Goal: Browse casually: Explore the website without a specific task or goal

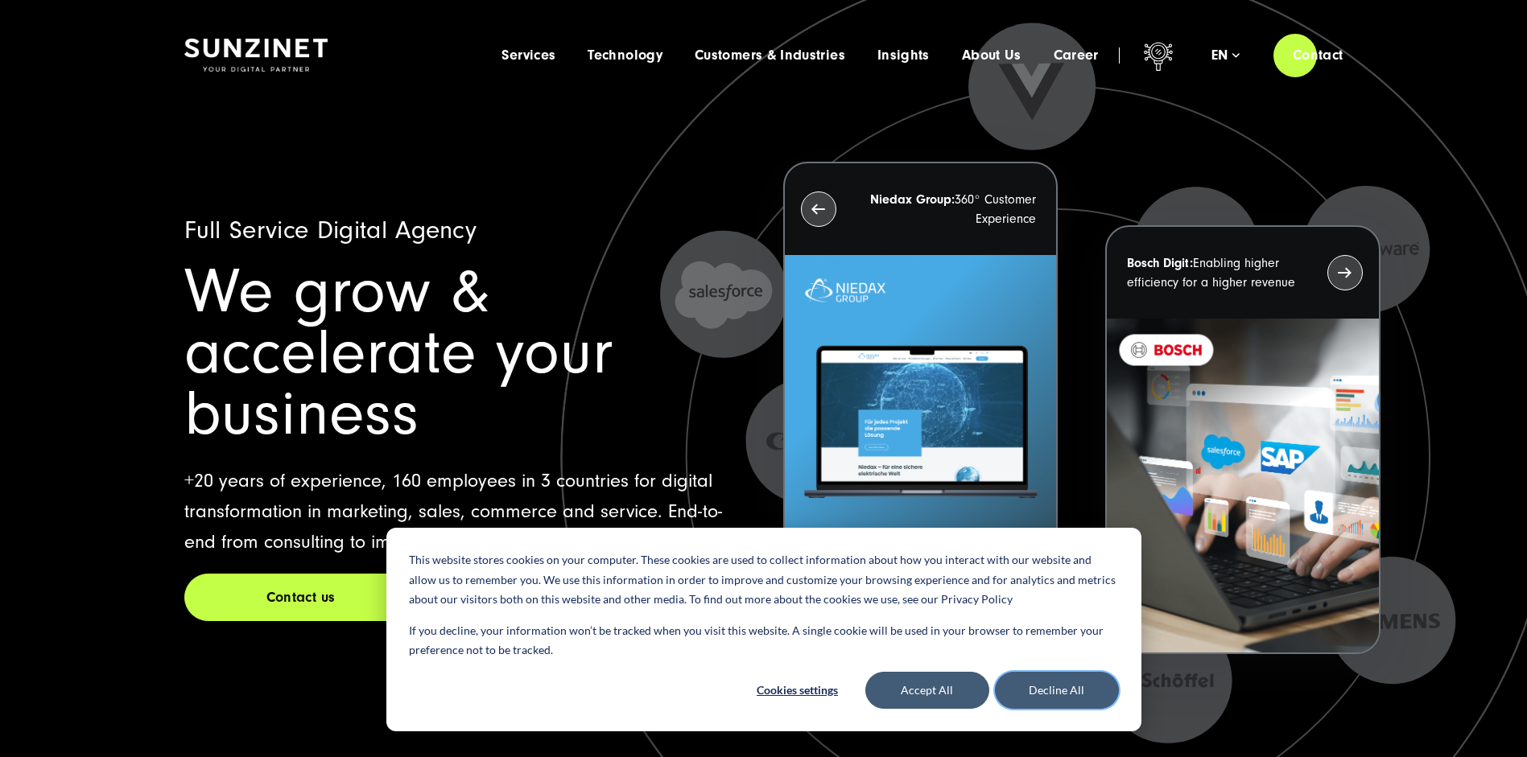
click at [1049, 687] on button "Decline All" at bounding box center [1057, 690] width 124 height 37
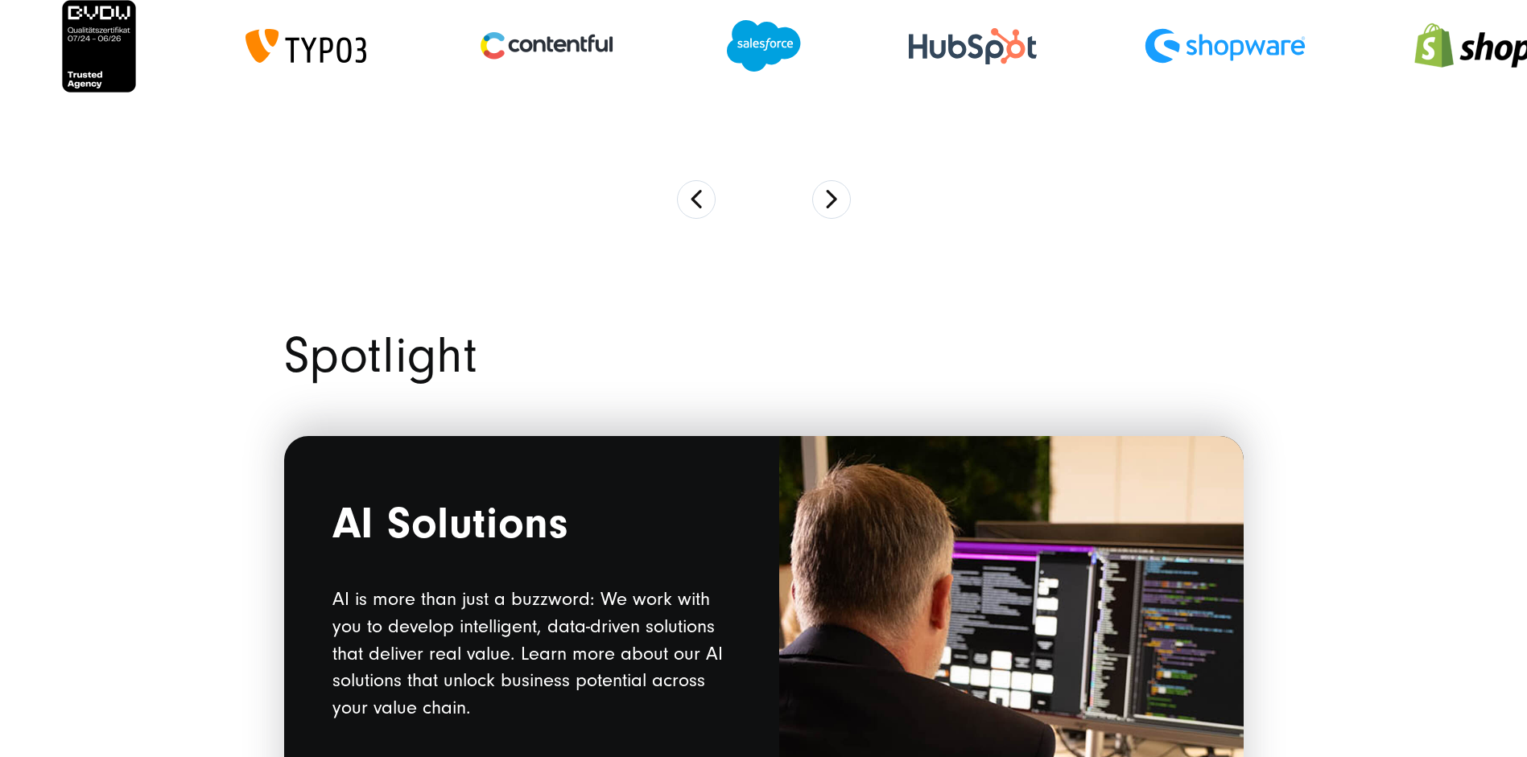
scroll to position [1411, 0]
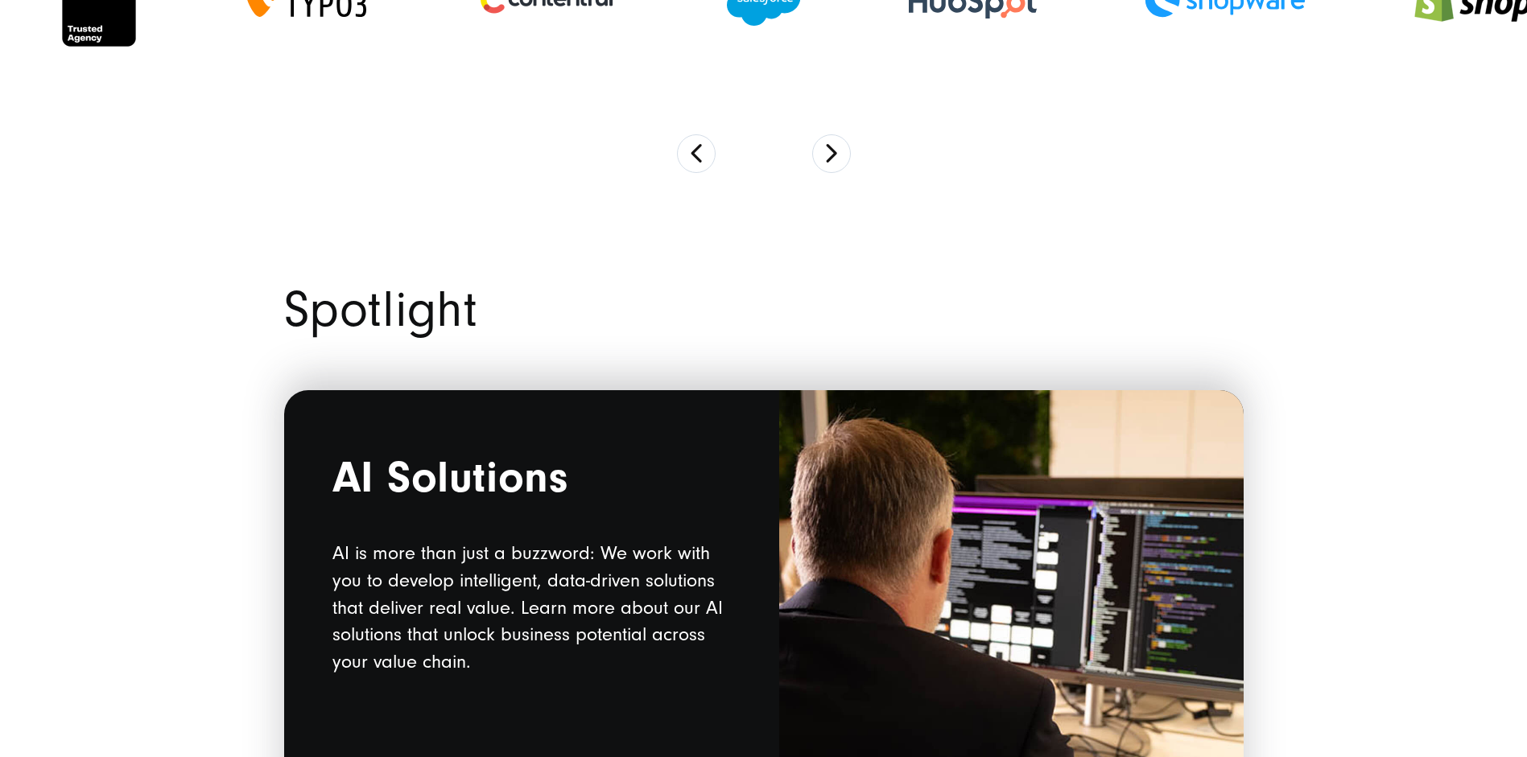
drag, startPoint x: 388, startPoint y: 302, endPoint x: 483, endPoint y: 295, distance: 95.3
copy h2 "Spotlight"
drag, startPoint x: 253, startPoint y: 309, endPoint x: 497, endPoint y: 312, distance: 244.7
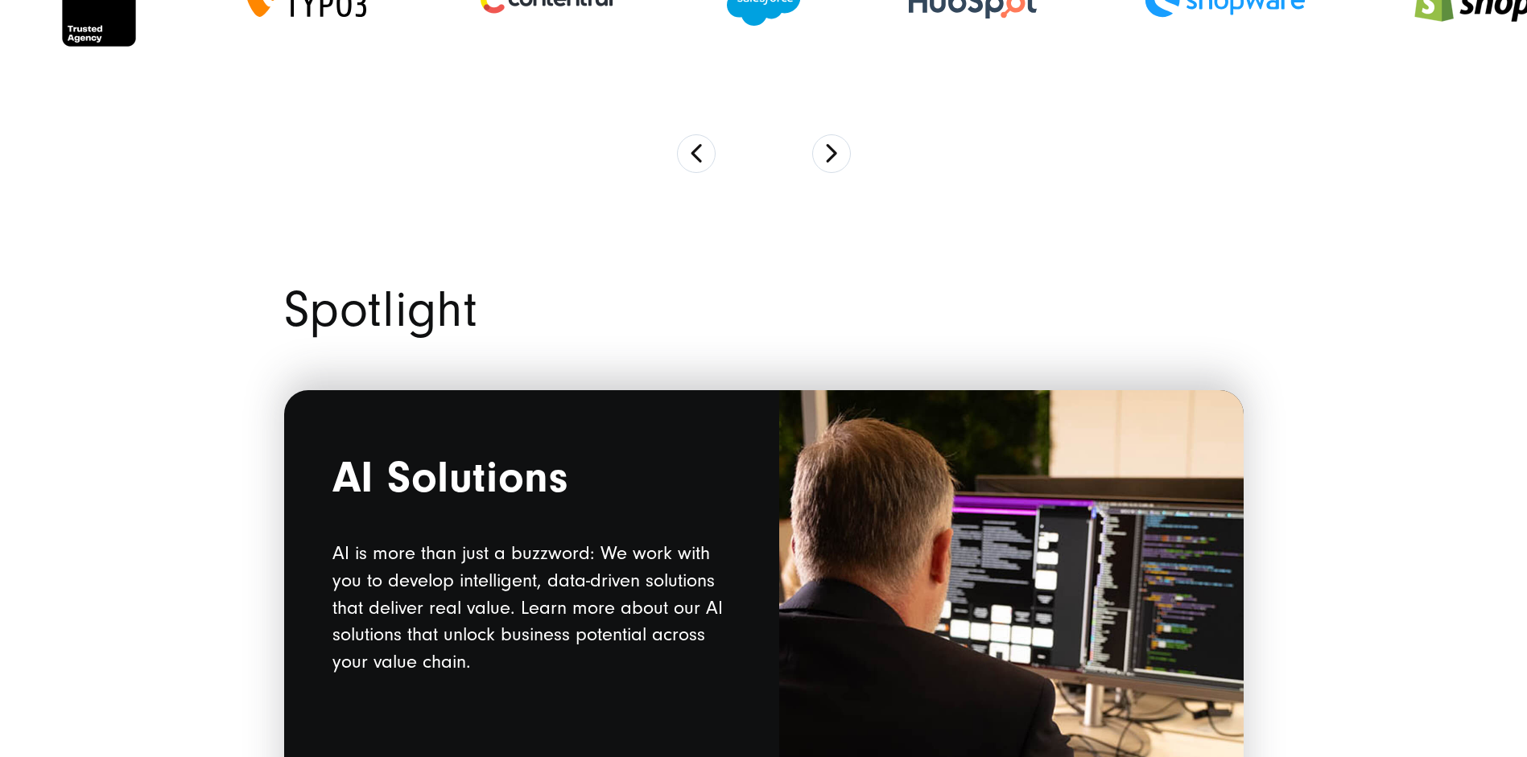
copy h2 "Spotlight"
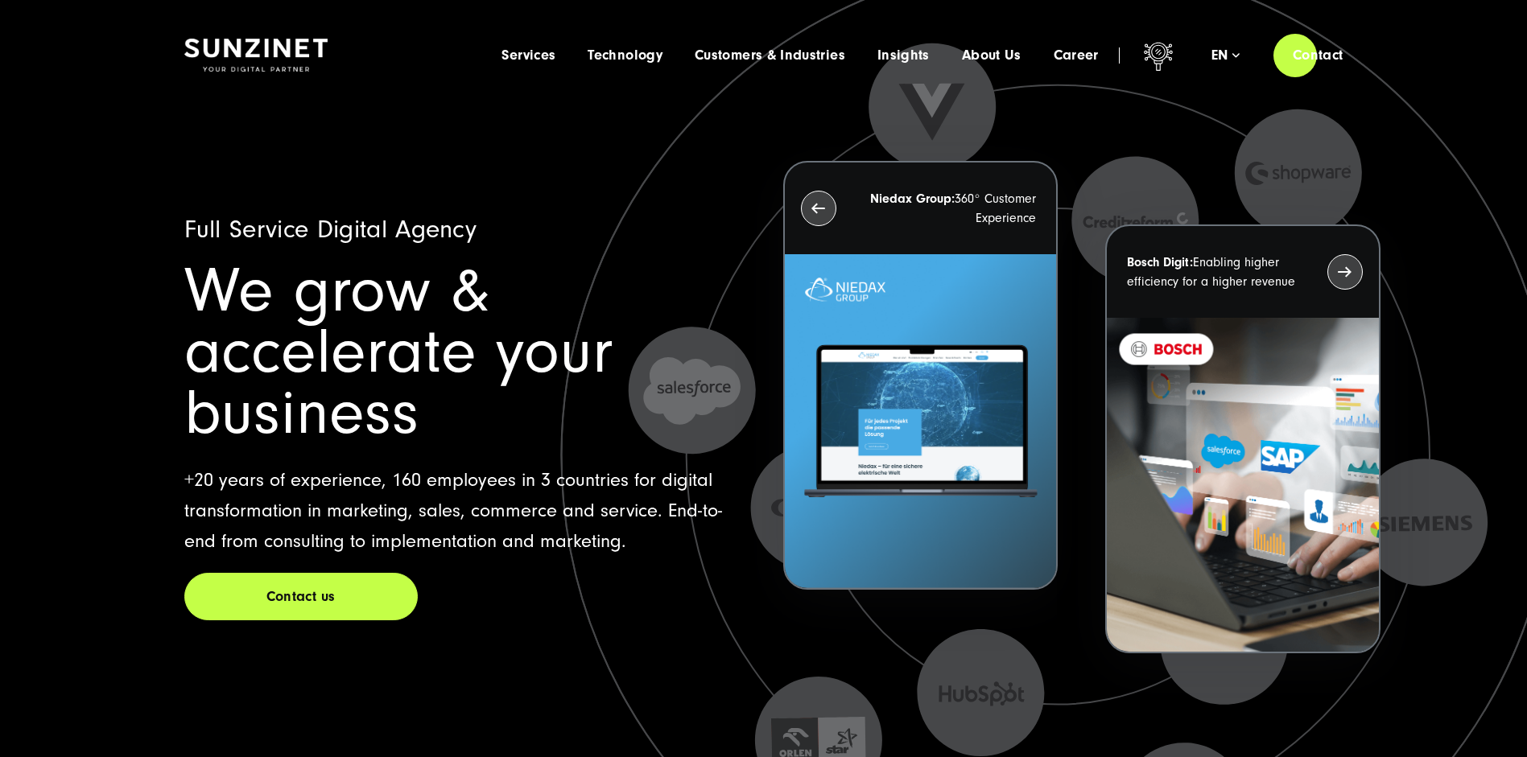
scroll to position [0, 0]
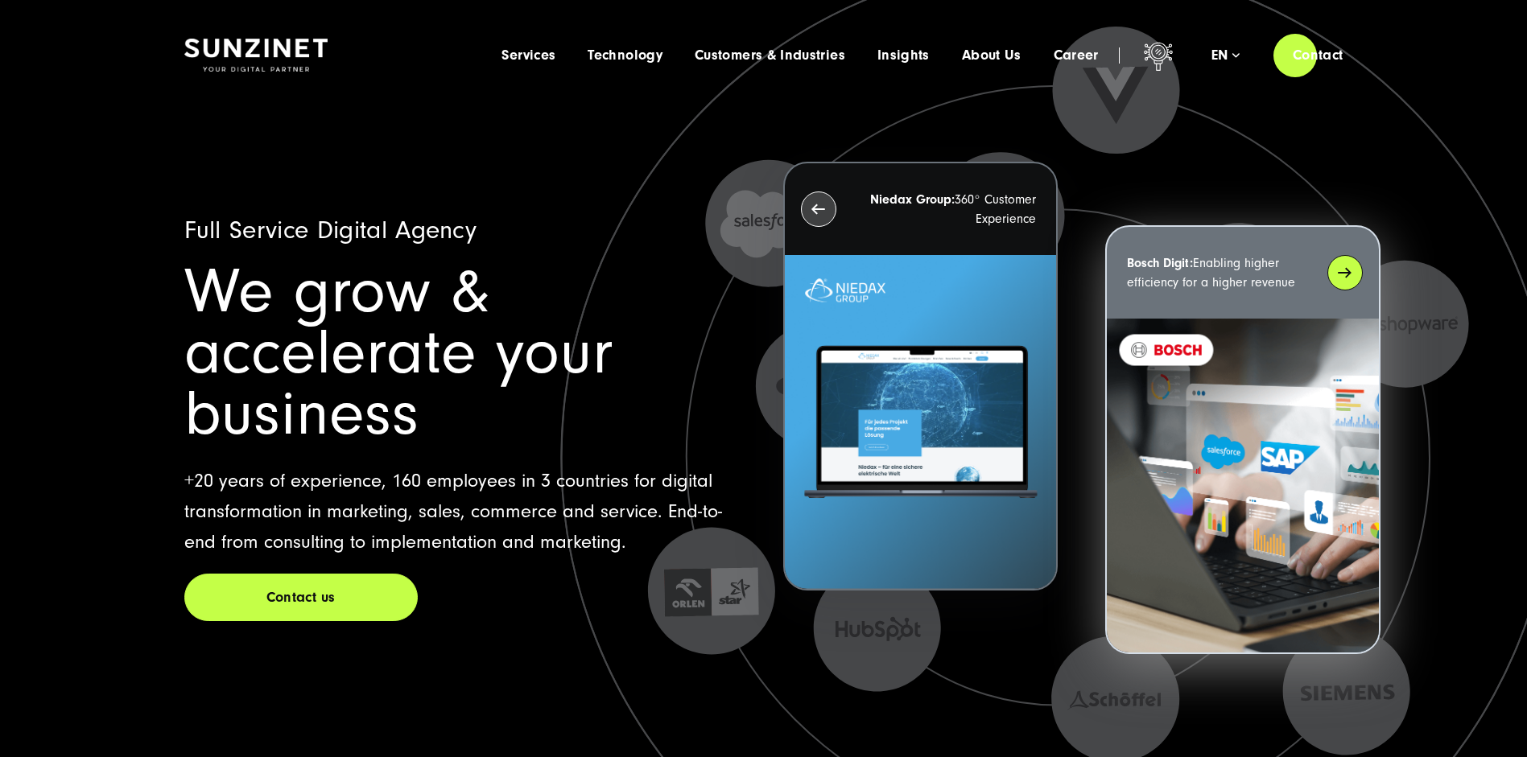
click at [1339, 279] on div "Bosch Digit: Enabling higher efficiency for a higher revenue" at bounding box center [1242, 273] width 271 height 92
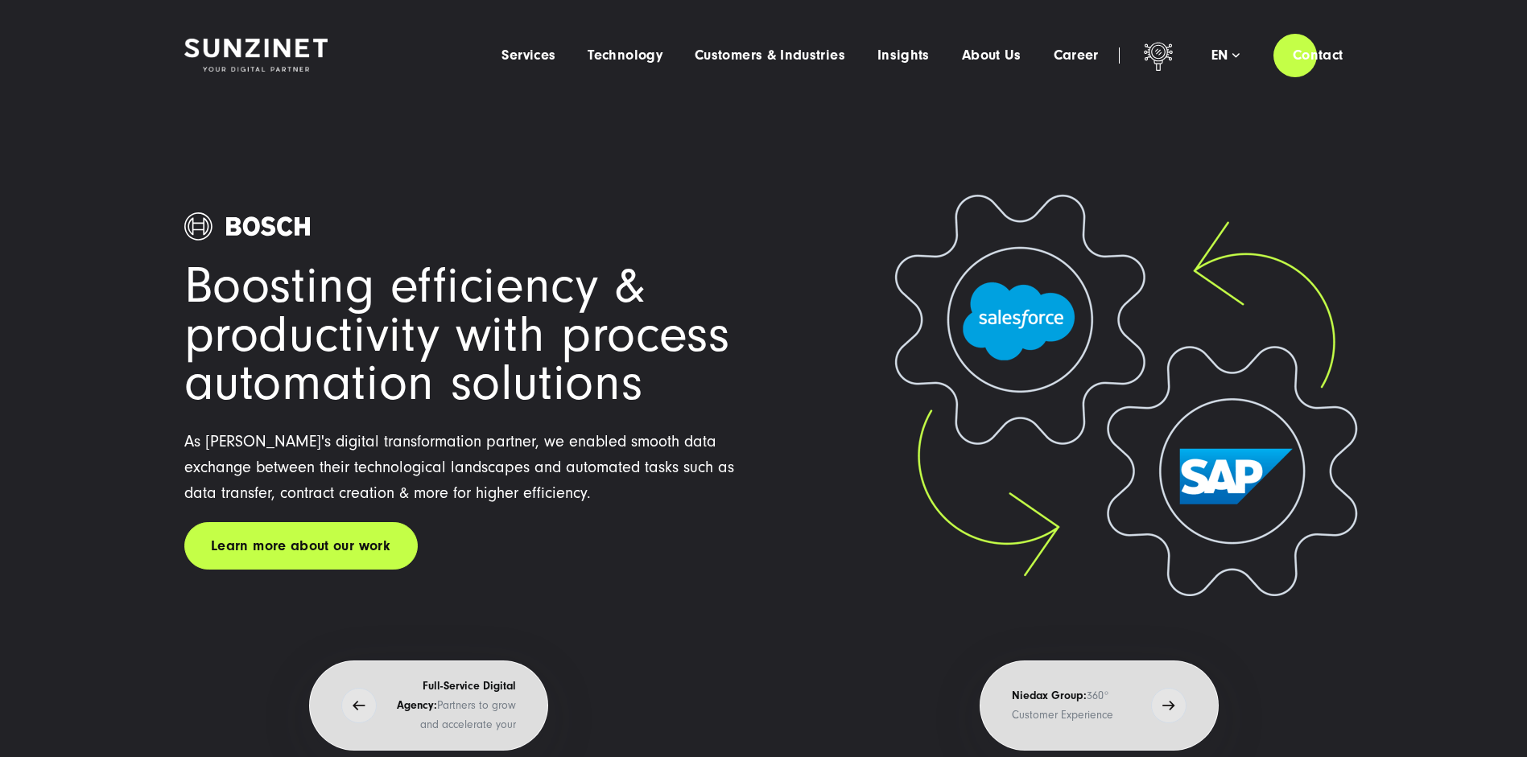
click at [460, 324] on h1 "Boosting efficiency & productivity with process automation solutions" at bounding box center [462, 335] width 556 height 146
click at [725, 587] on div "Boosting efficiency & productivity with process automation solutions As Bosch's…" at bounding box center [462, 433] width 556 height 647
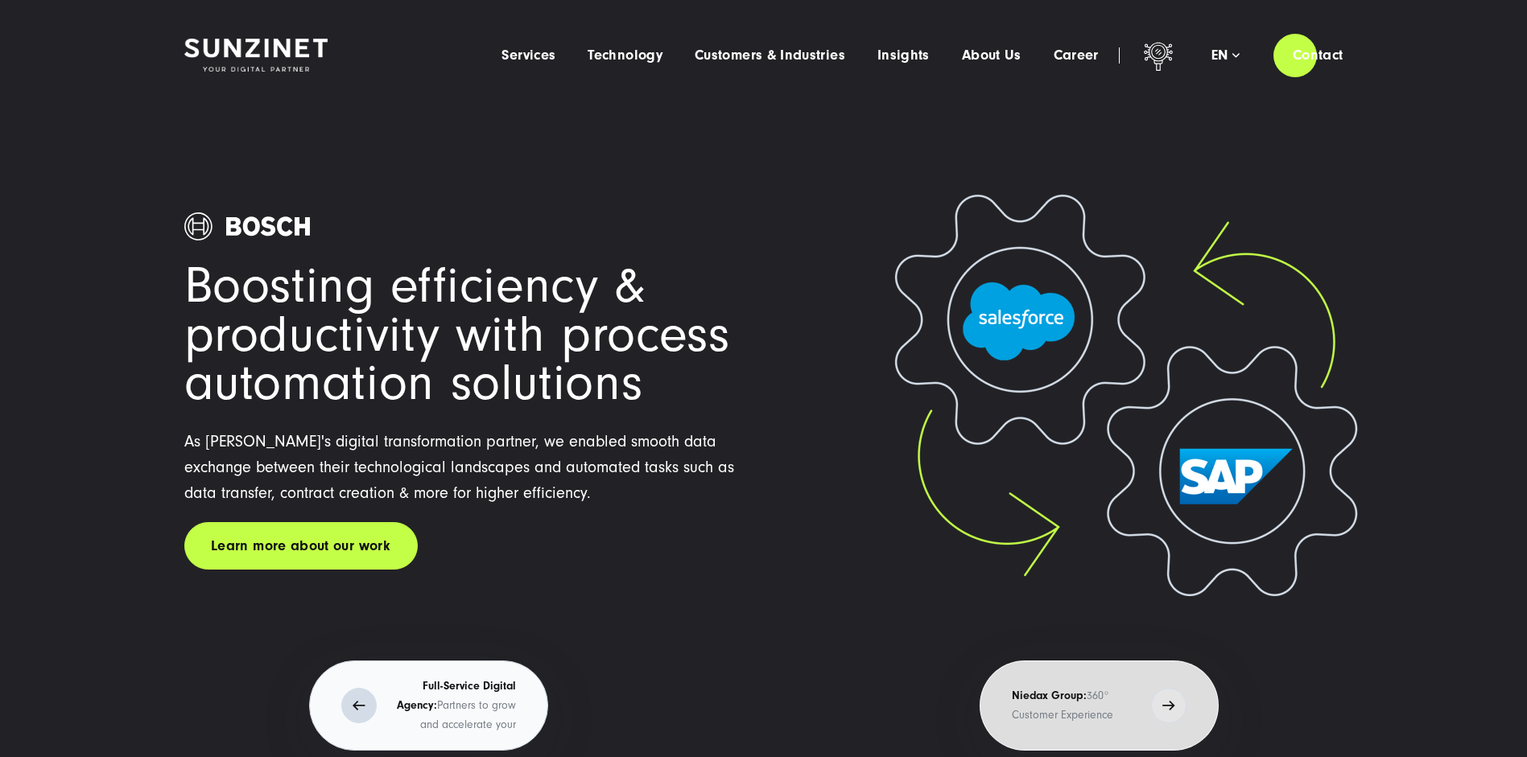
click at [376, 695] on button "Full-Service Digital Agency: Partners to grow and accelerate your business" at bounding box center [428, 706] width 239 height 90
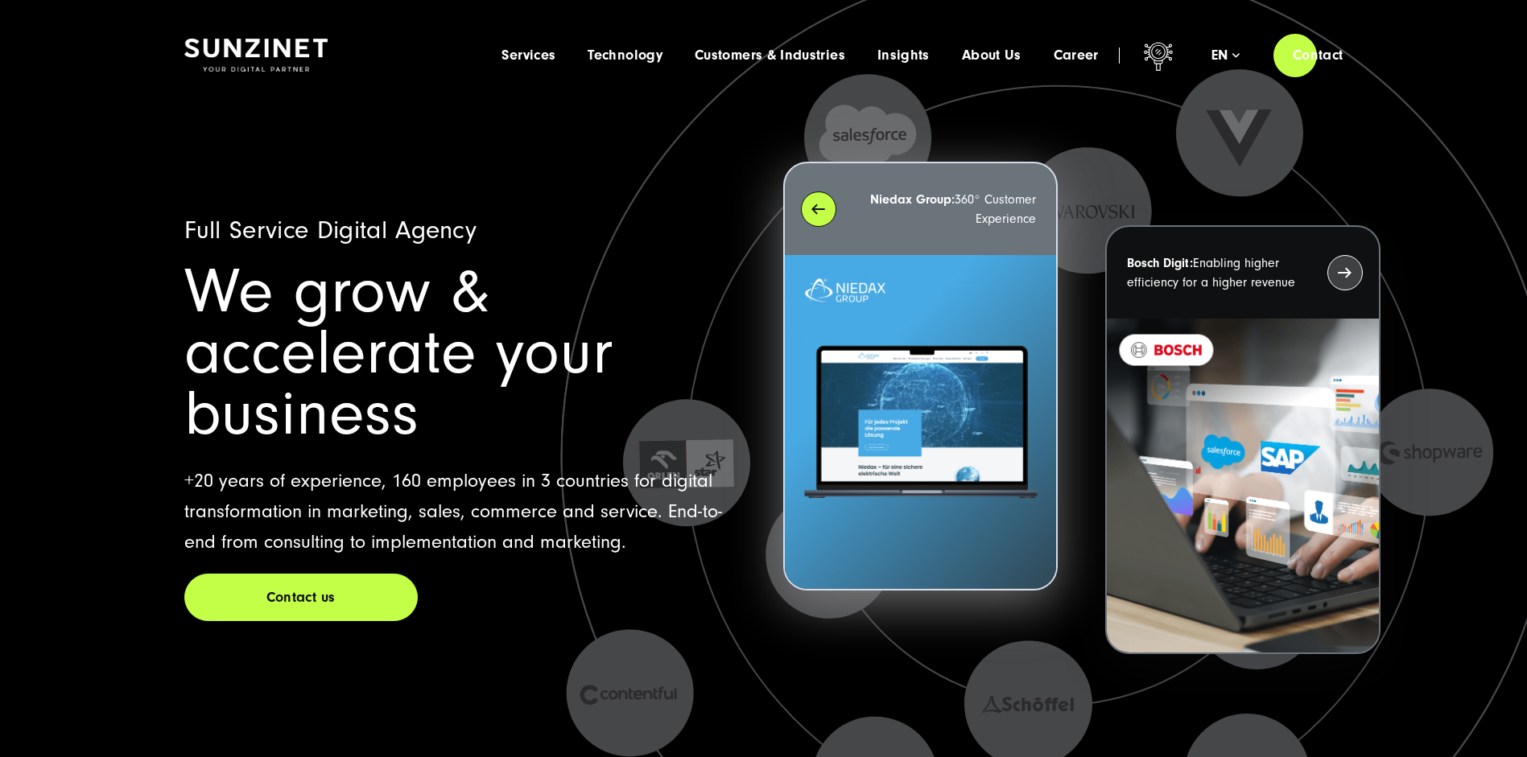
click at [808, 212] on div "Niedax Group: 360° Customer Experience" at bounding box center [920, 209] width 271 height 92
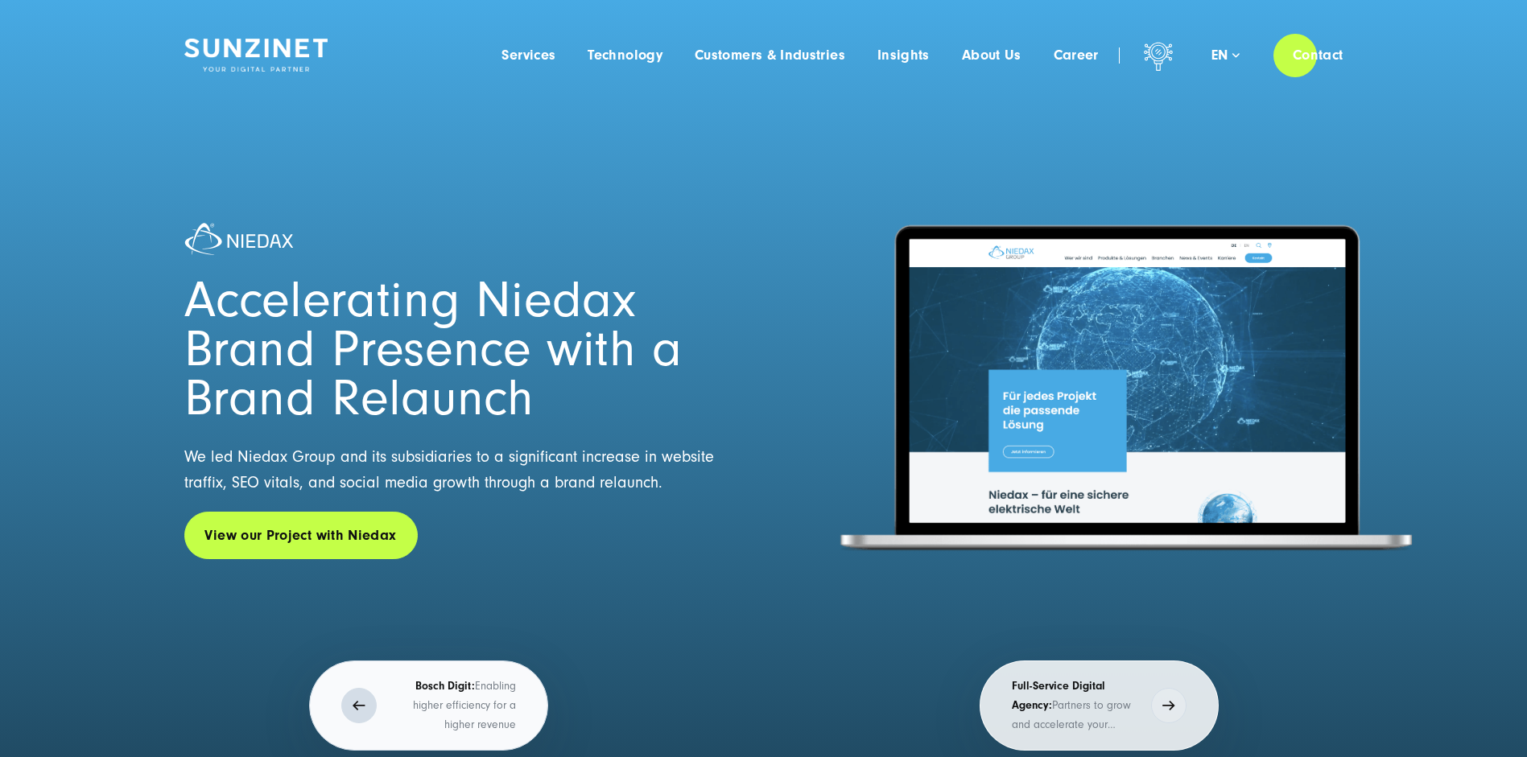
click at [364, 700] on button "Bosch Digit: Enabling higher efficiency for a higher revenue" at bounding box center [428, 706] width 239 height 90
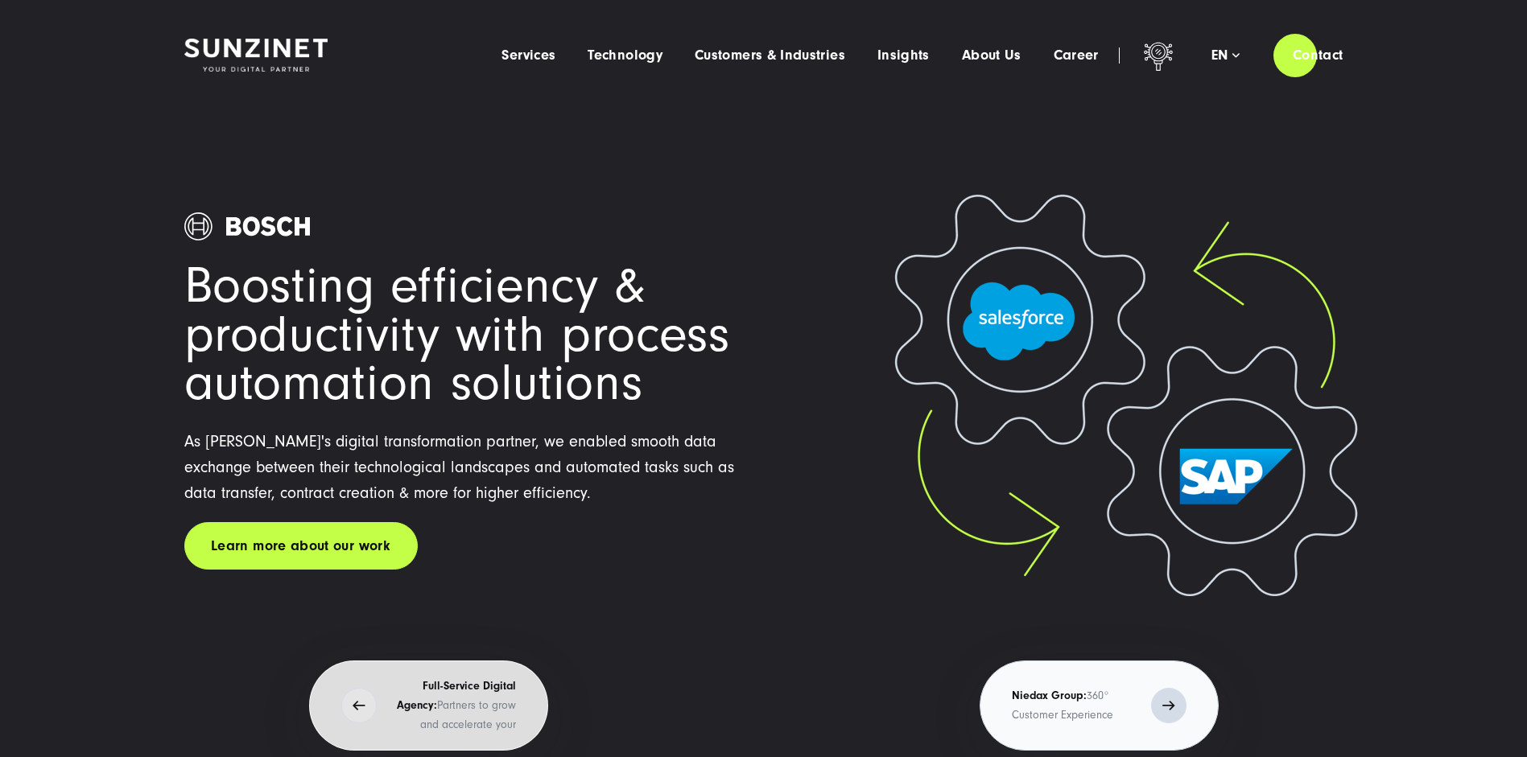
click at [1161, 696] on button "Niedax Group: 360° Customer Experience" at bounding box center [1099, 706] width 239 height 90
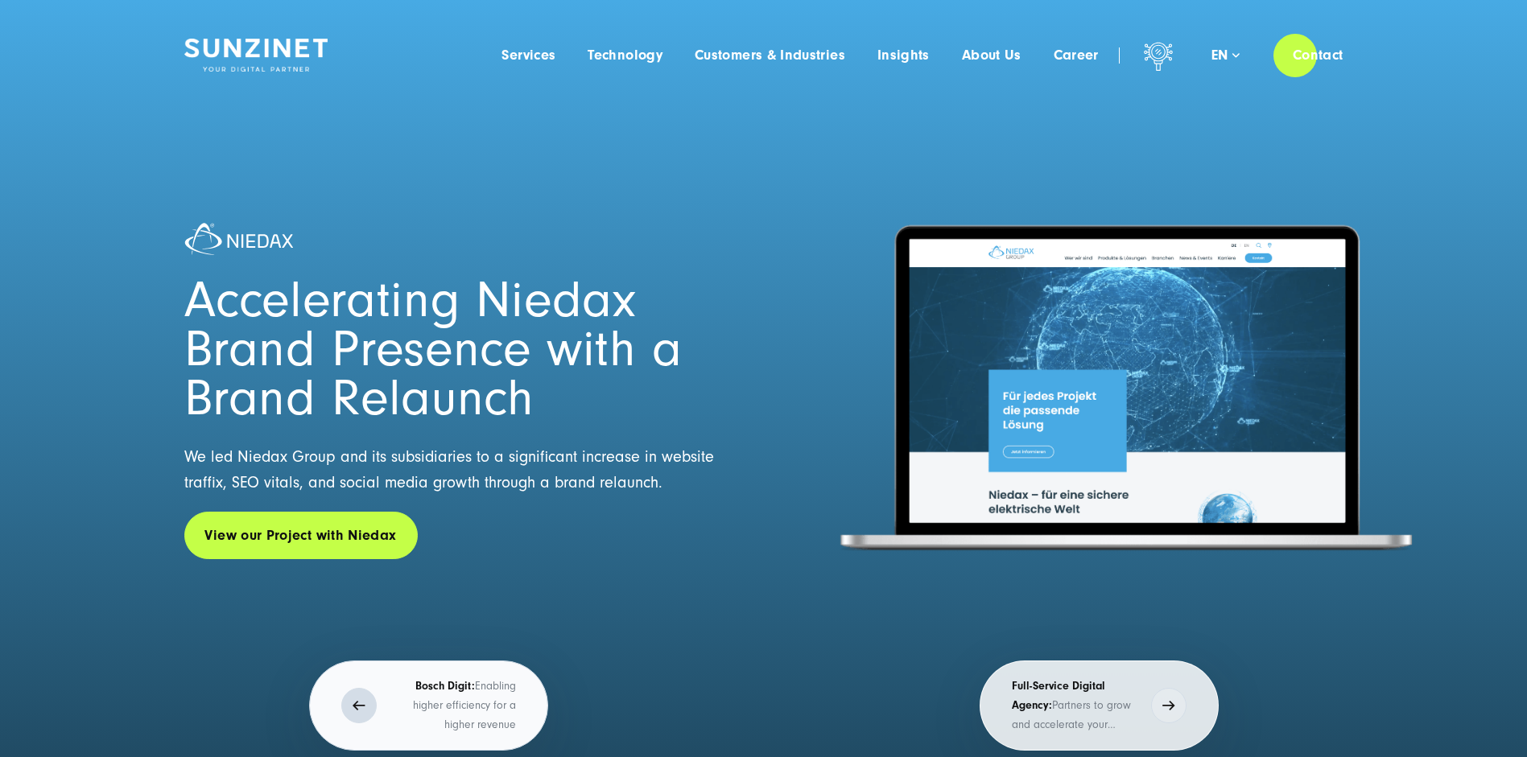
click at [369, 692] on button "Bosch Digit: Enabling higher efficiency for a higher revenue" at bounding box center [428, 706] width 239 height 90
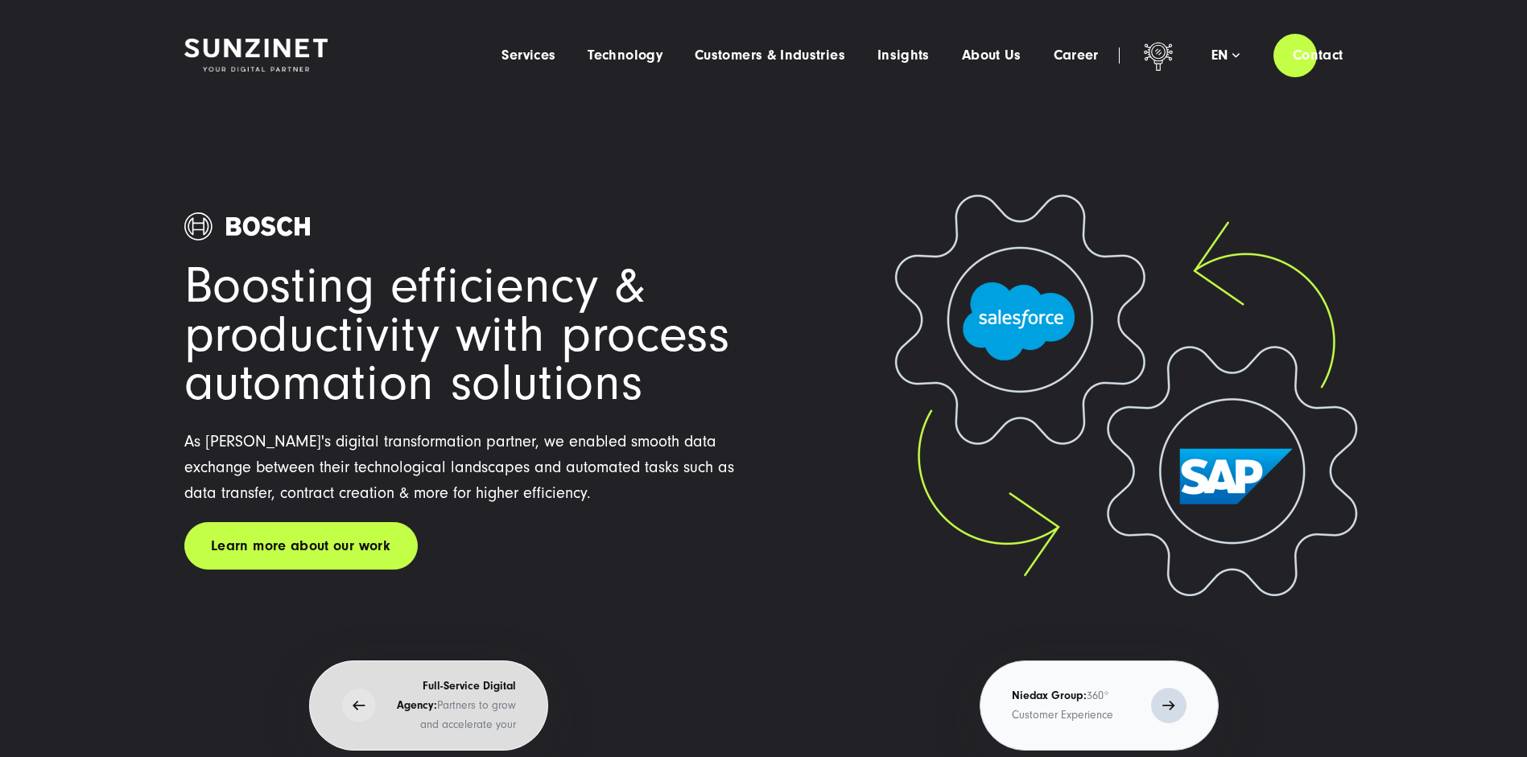
click at [1167, 708] on button "Niedax Group: 360° Customer Experience" at bounding box center [1099, 706] width 239 height 90
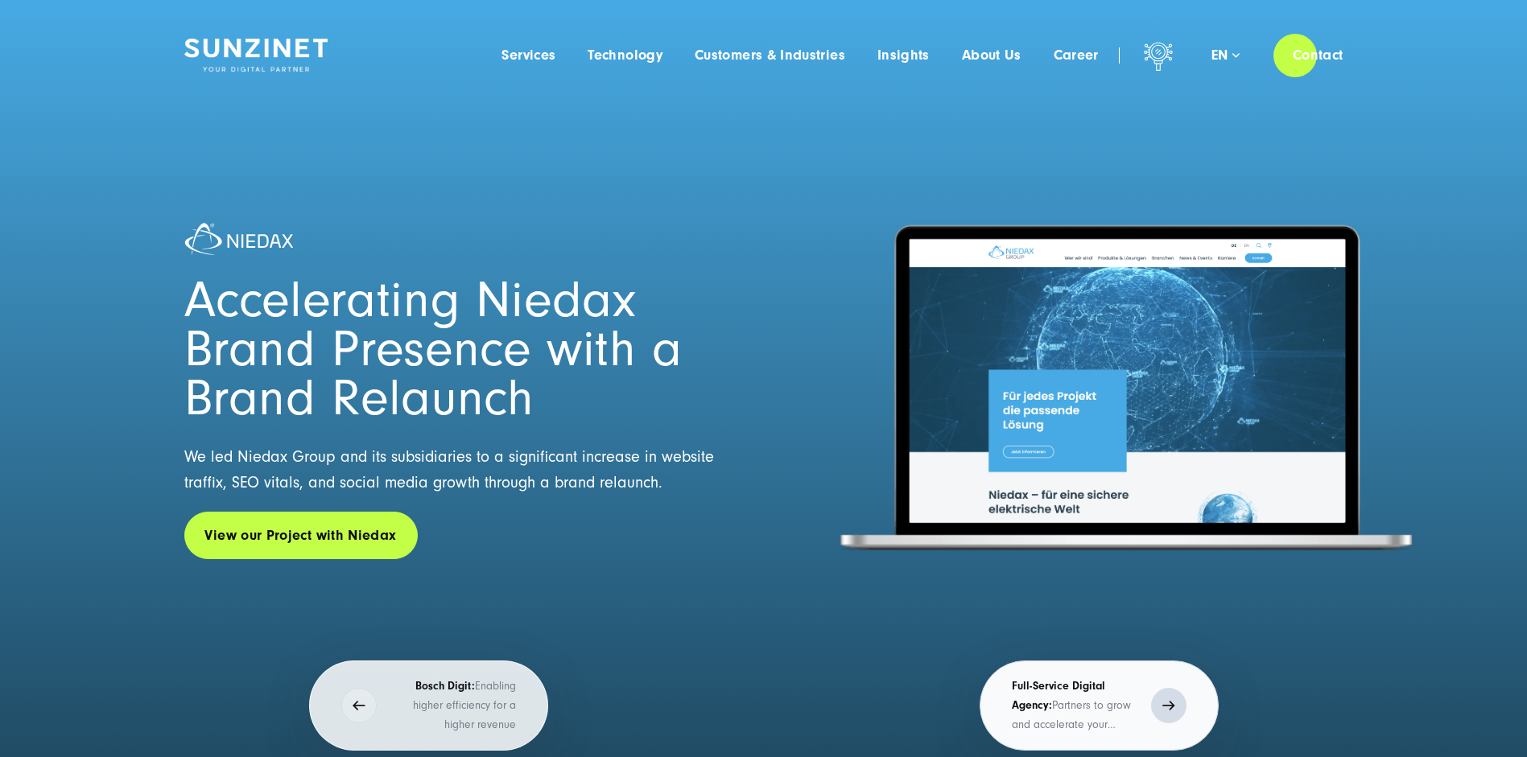
click at [1168, 704] on button "Full-Service Digital Agency: Partners to grow and accelerate your business" at bounding box center [1099, 706] width 239 height 90
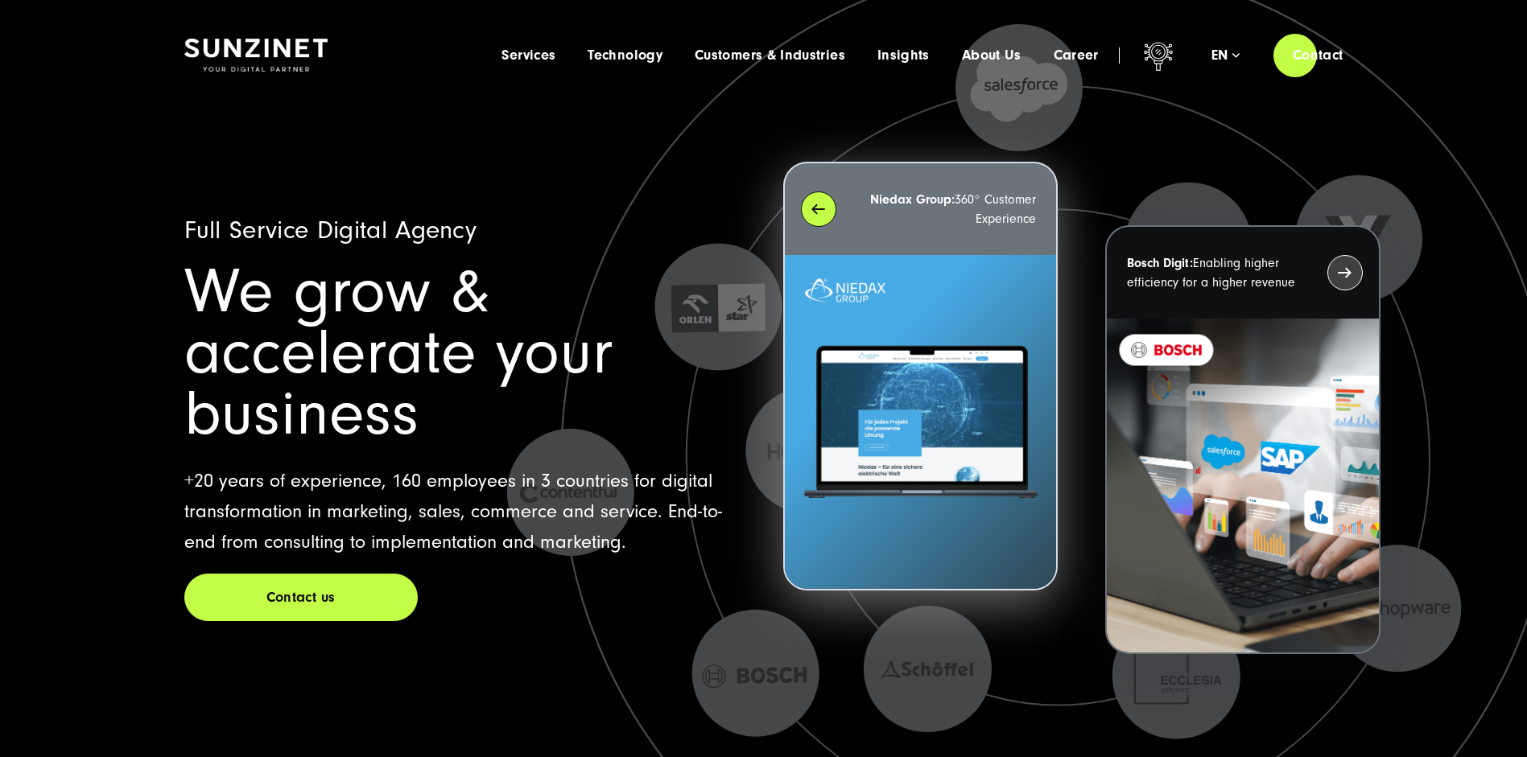
click at [819, 210] on div "Niedax Group: 360° Customer Experience" at bounding box center [920, 209] width 271 height 92
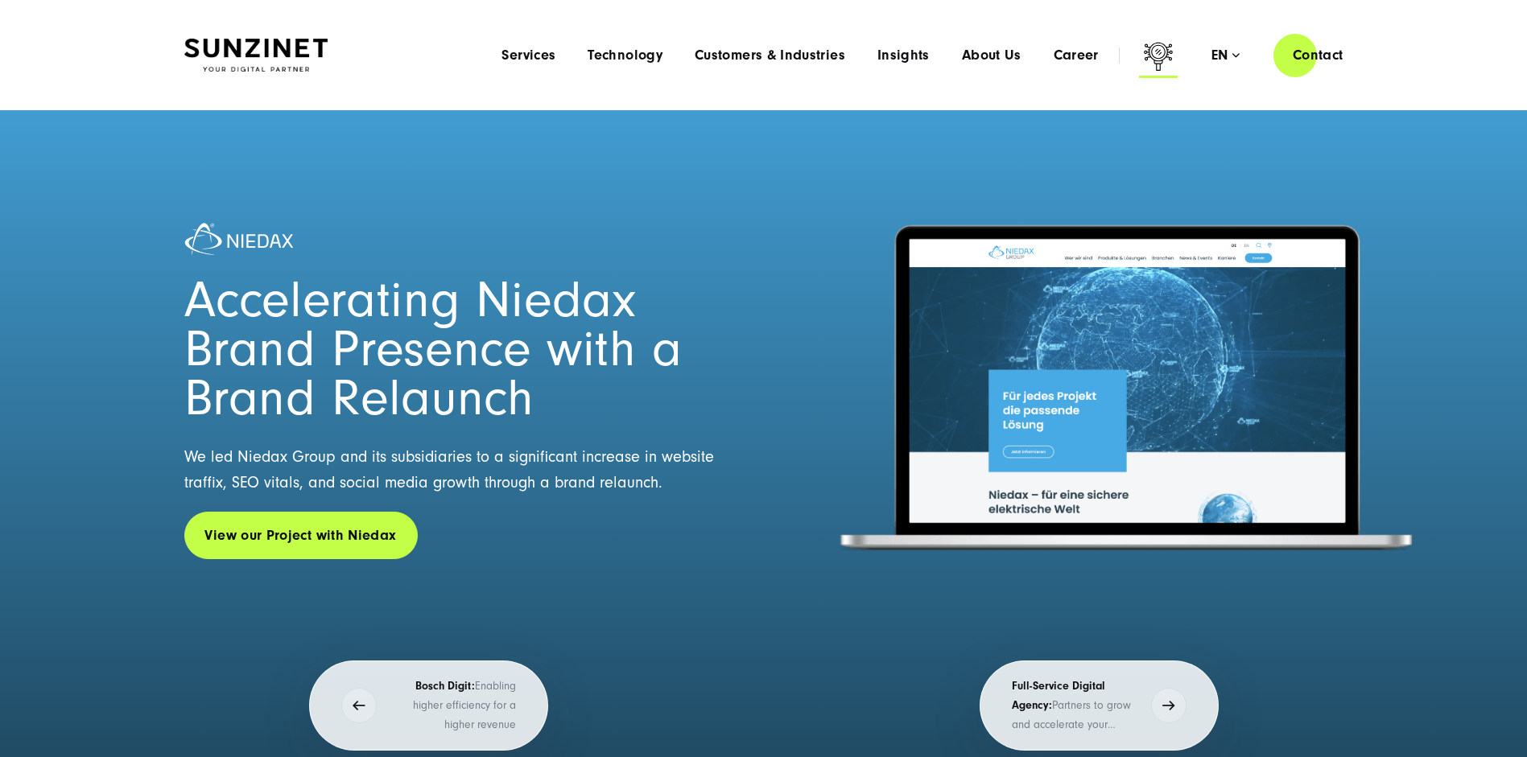
click at [1162, 52] on icon at bounding box center [1158, 58] width 39 height 39
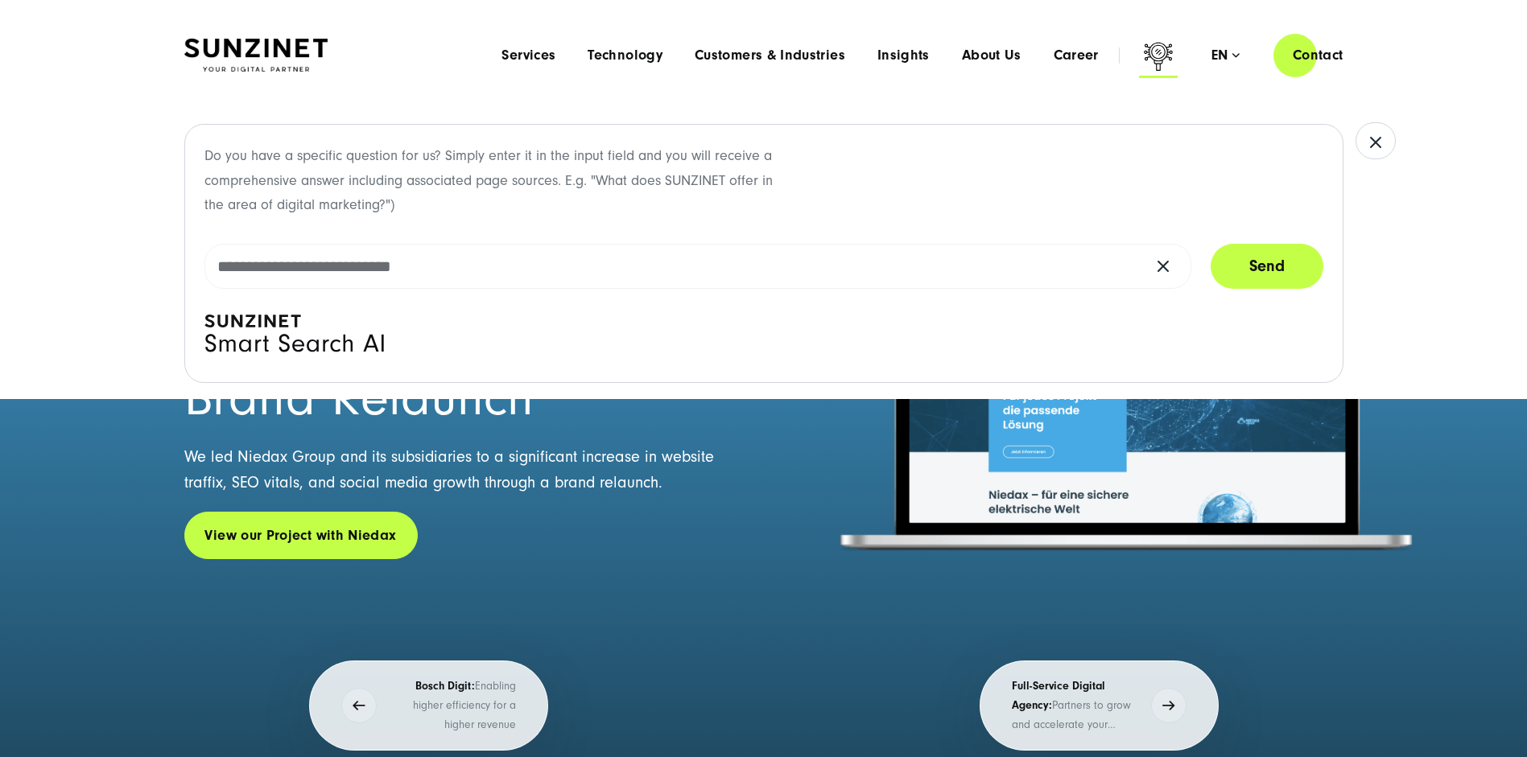
click at [1162, 52] on icon at bounding box center [1158, 58] width 39 height 39
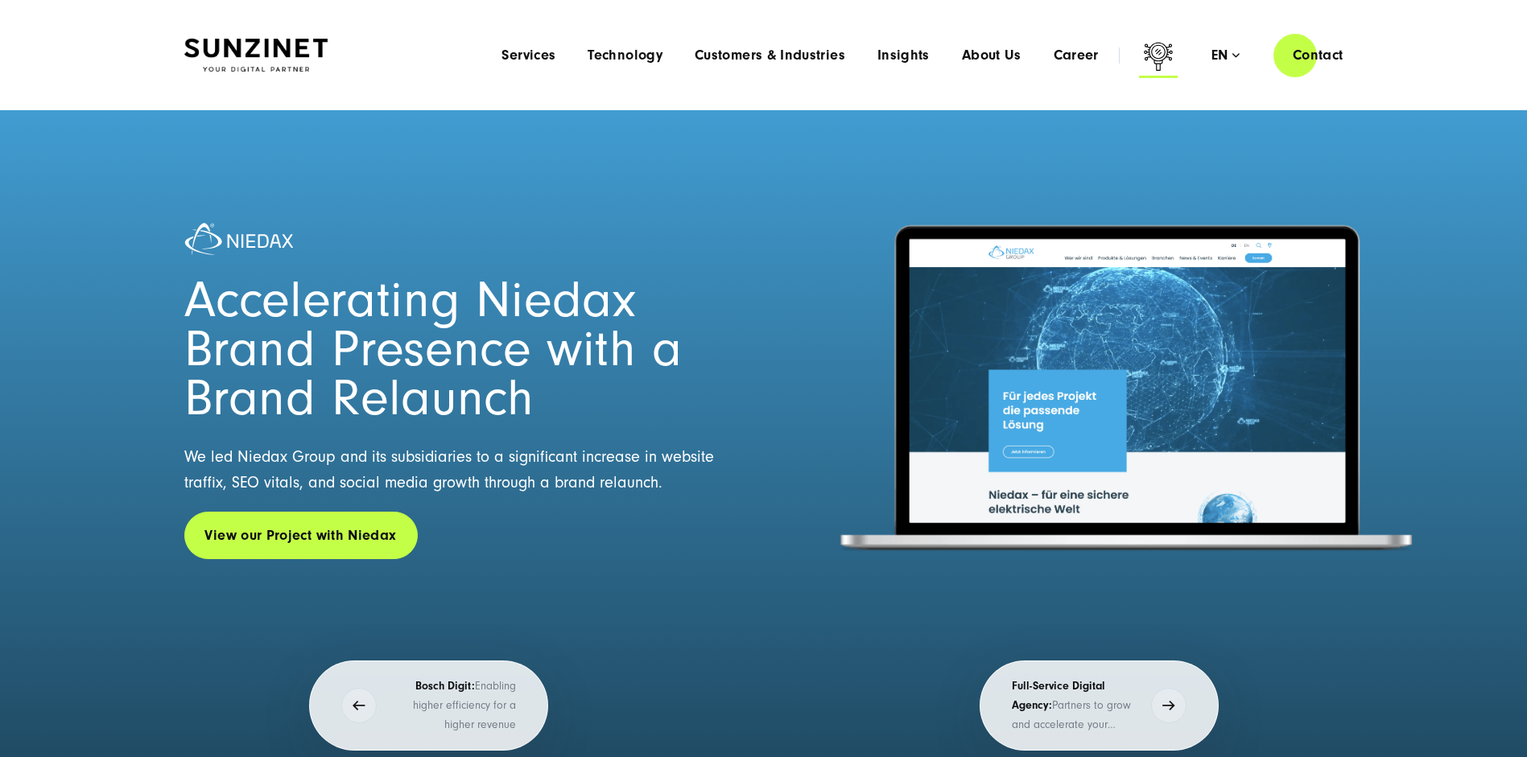
click at [1159, 53] on icon at bounding box center [1158, 58] width 39 height 39
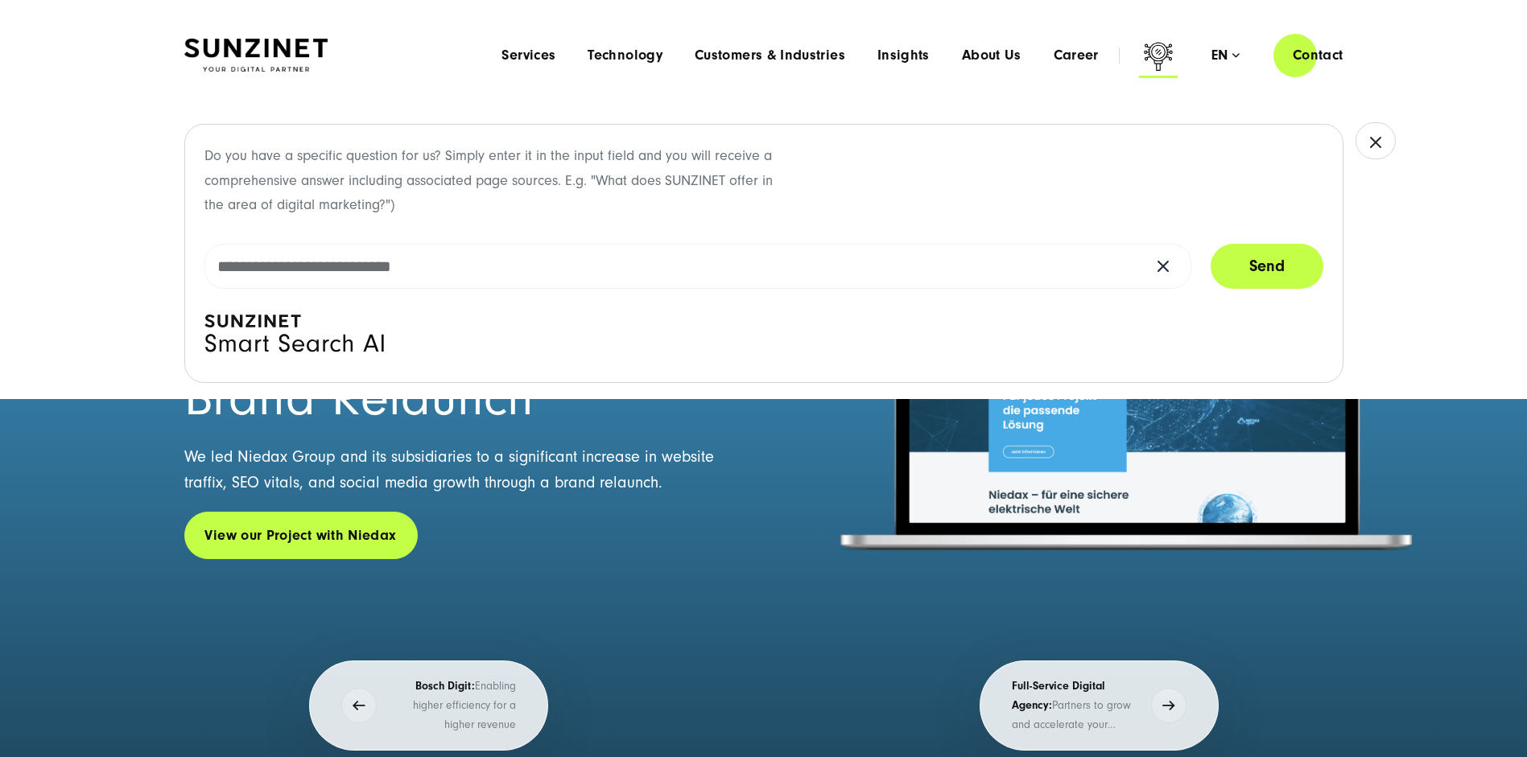
click at [1159, 54] on icon at bounding box center [1158, 58] width 39 height 39
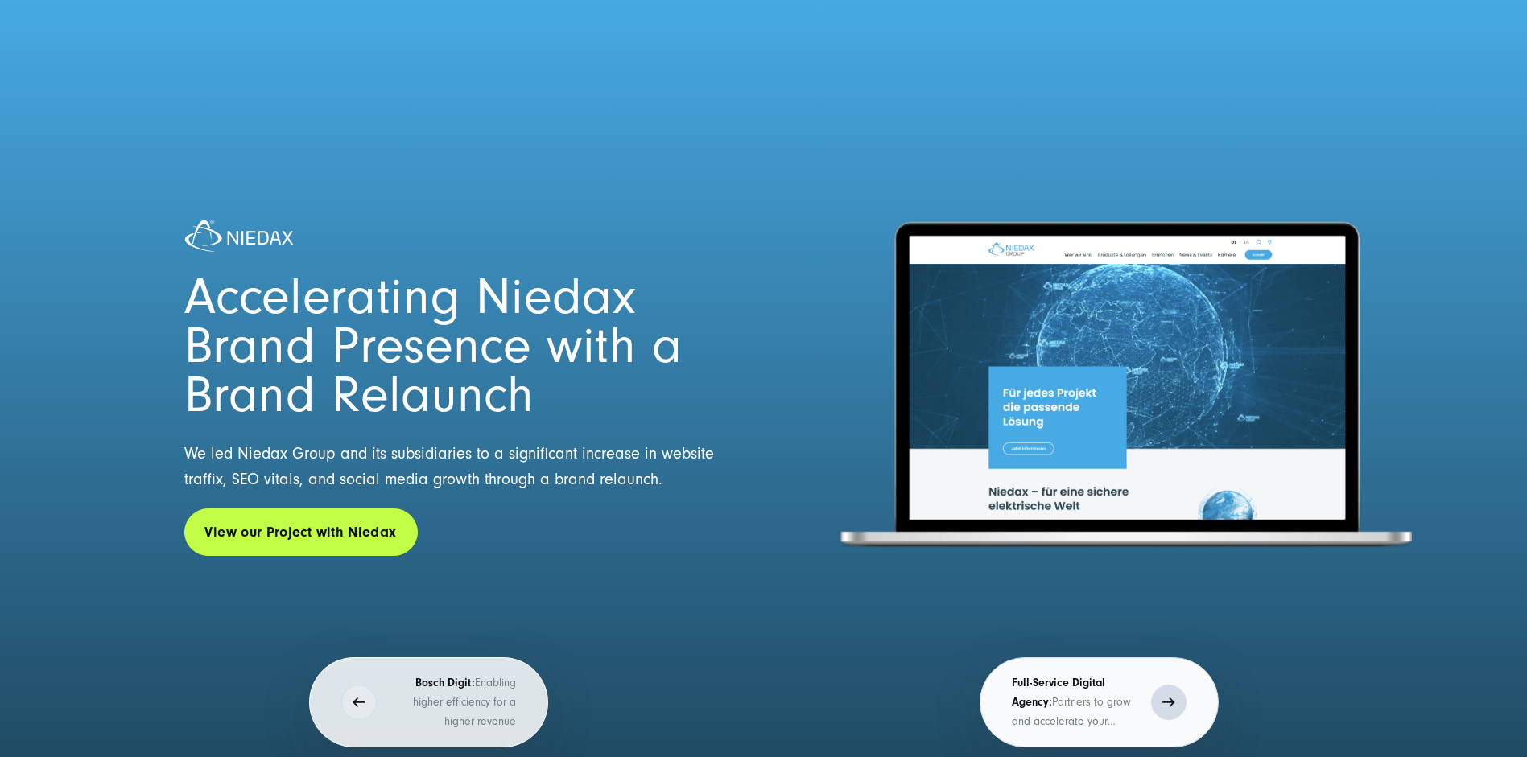
click at [1066, 708] on p "Full-Service Digital Agency: Partners to grow and accelerate your business" at bounding box center [1077, 703] width 131 height 58
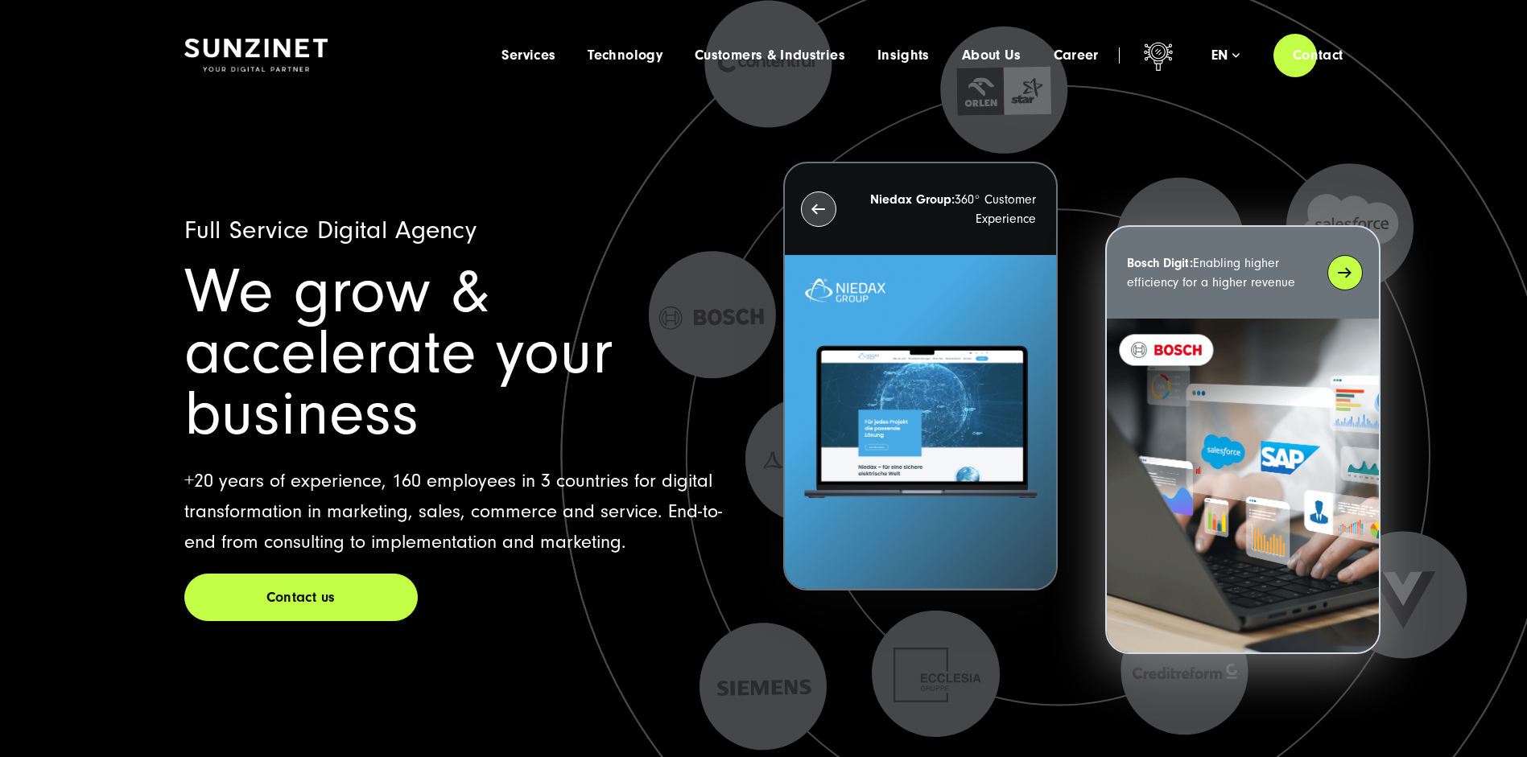
click at [1344, 261] on div "Bosch Digit: Enabling higher efficiency for a higher revenue" at bounding box center [1242, 273] width 271 height 92
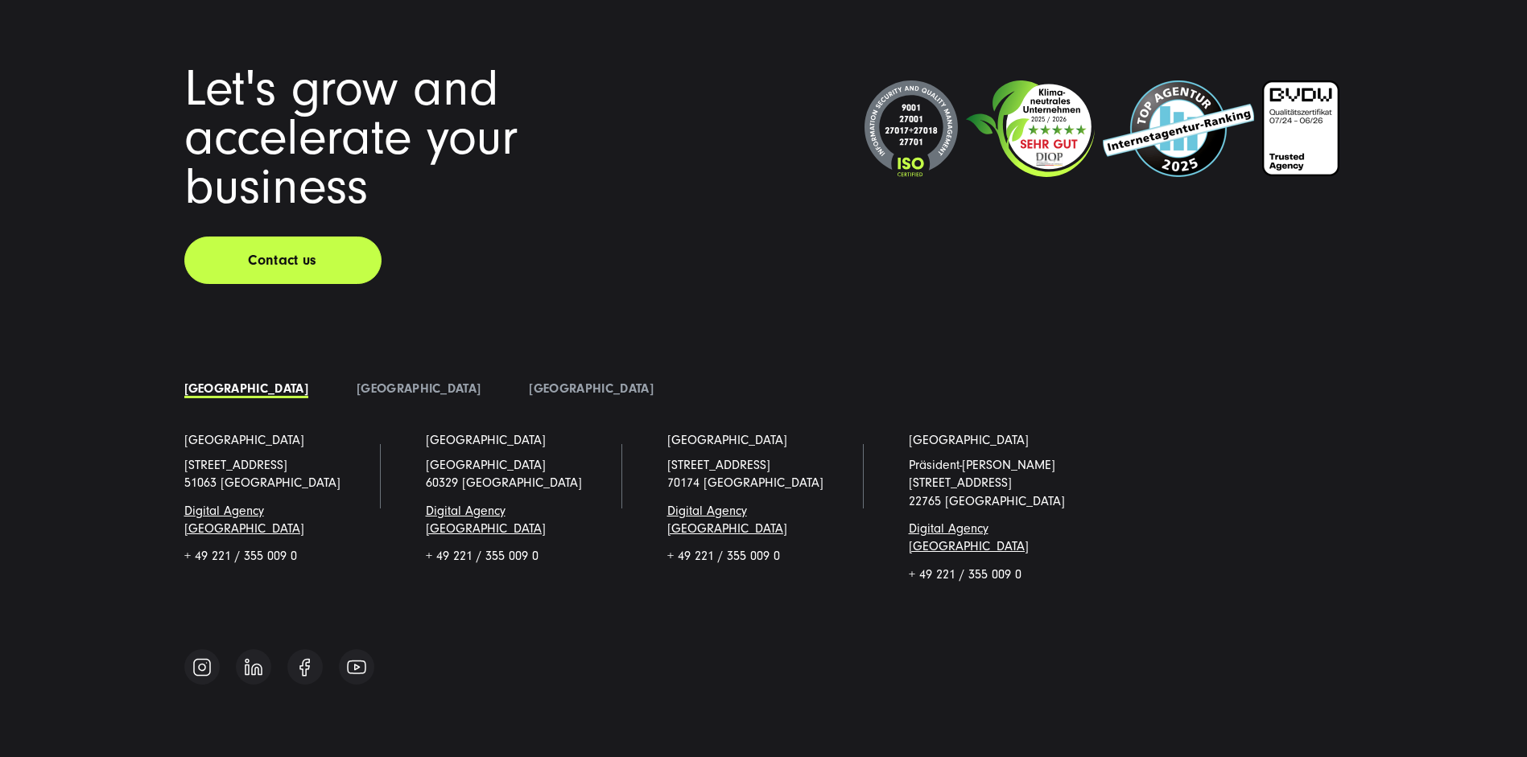
scroll to position [12175, 0]
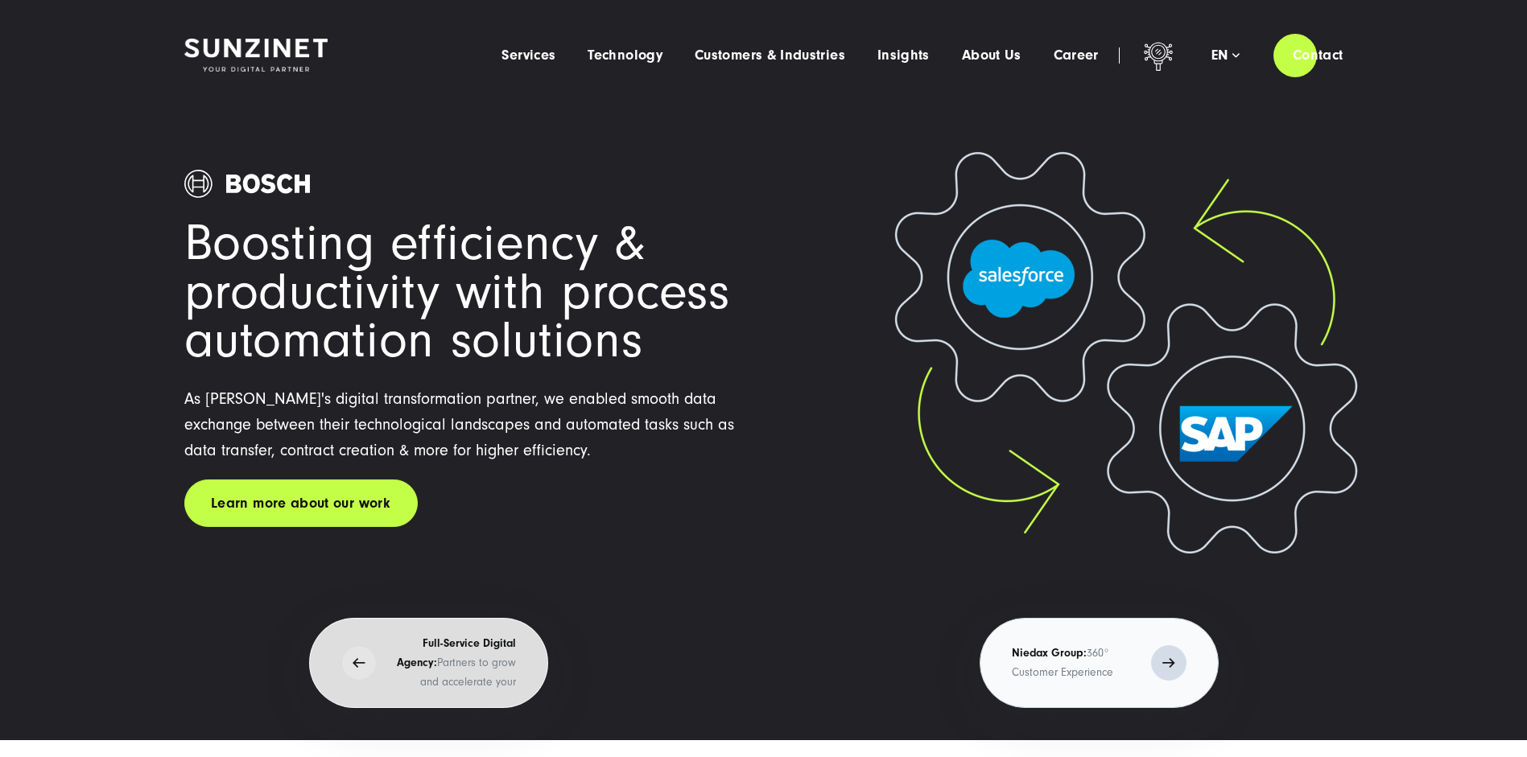
scroll to position [0, 0]
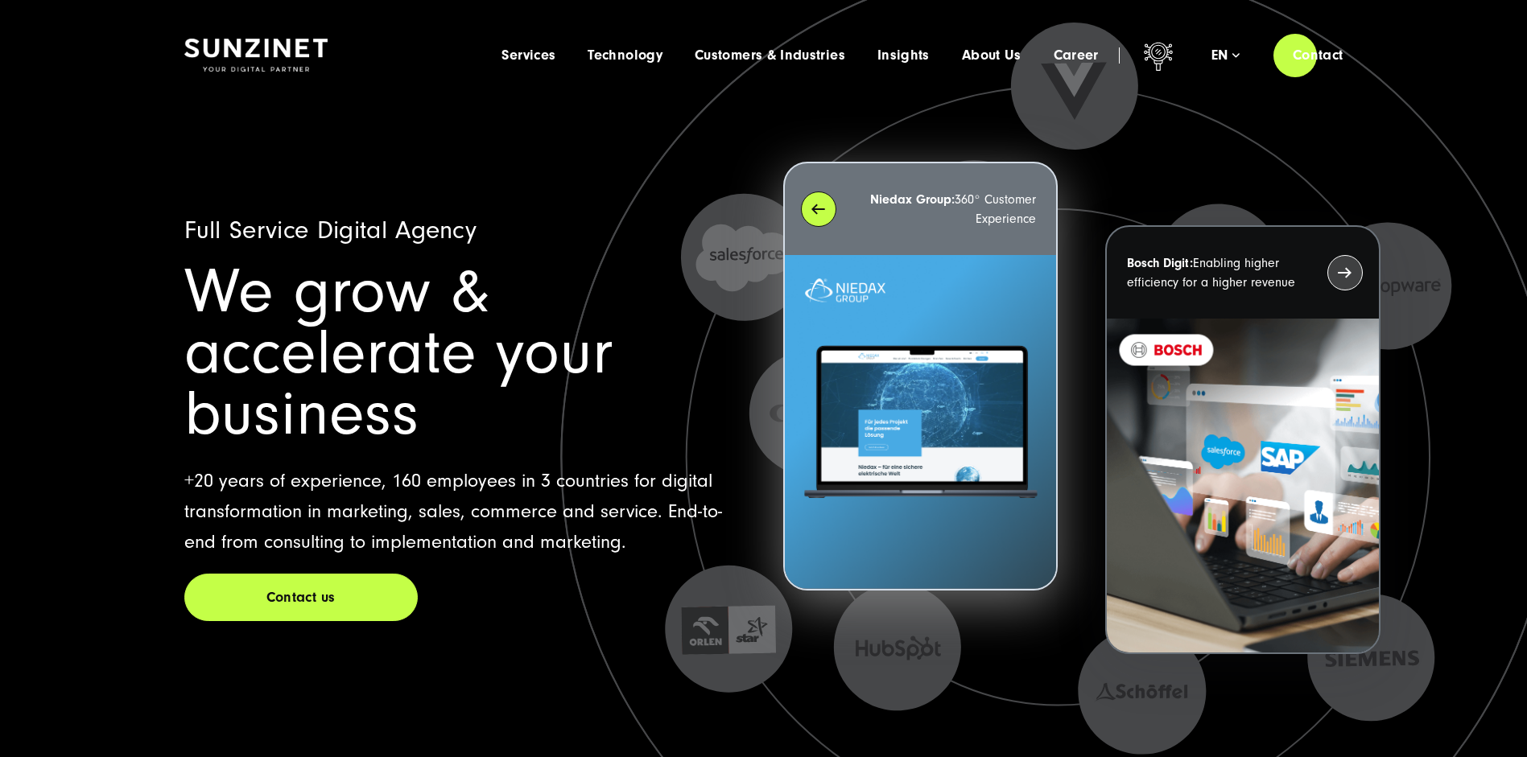
click at [821, 212] on div "Niedax Group: 360° Customer Experience" at bounding box center [920, 209] width 271 height 92
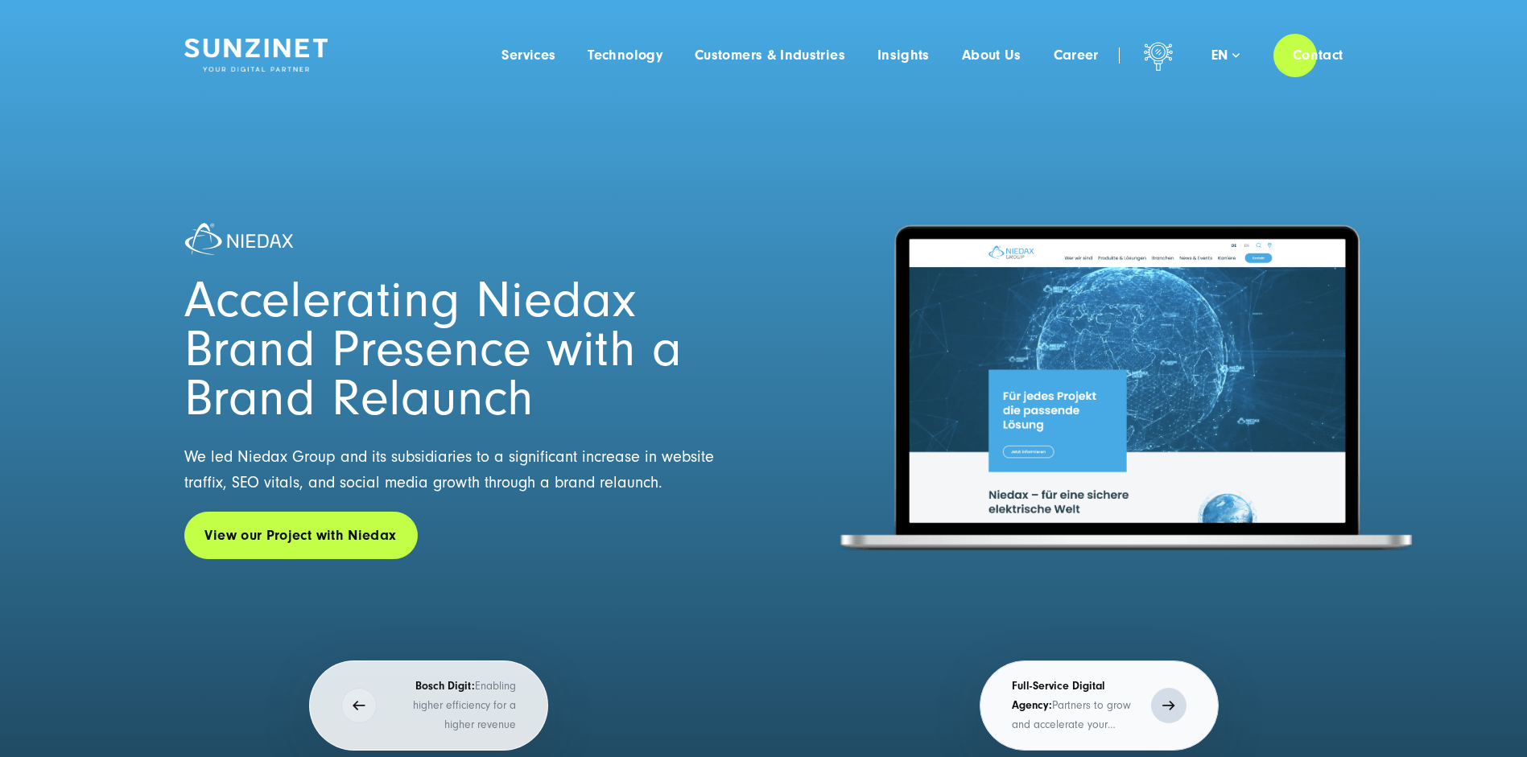
click at [1057, 704] on p "Full-Service Digital Agency: Partners to grow and accelerate your business" at bounding box center [1077, 706] width 131 height 58
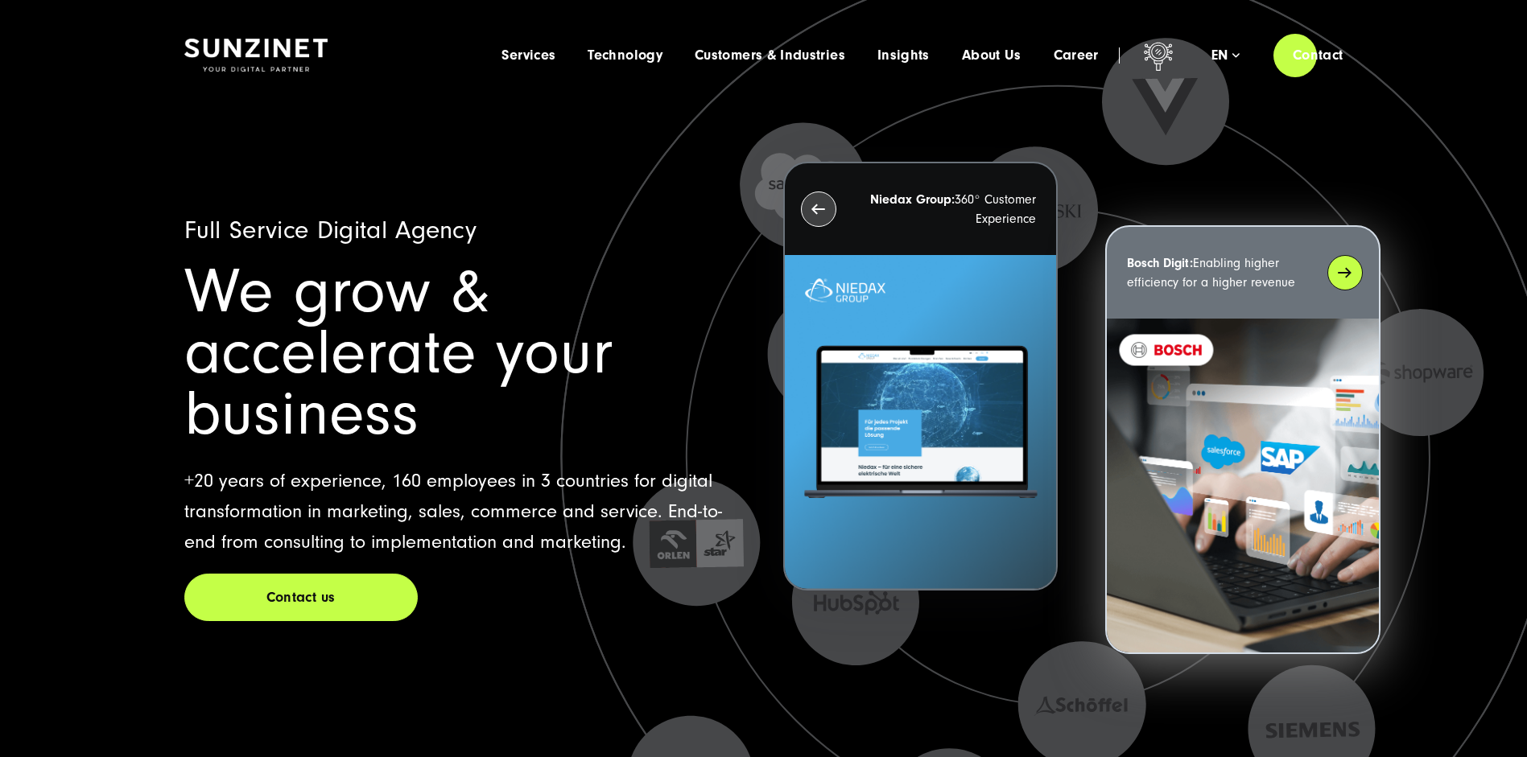
click at [1342, 266] on div "Bosch Digit: Enabling higher efficiency for a higher revenue" at bounding box center [1242, 273] width 271 height 92
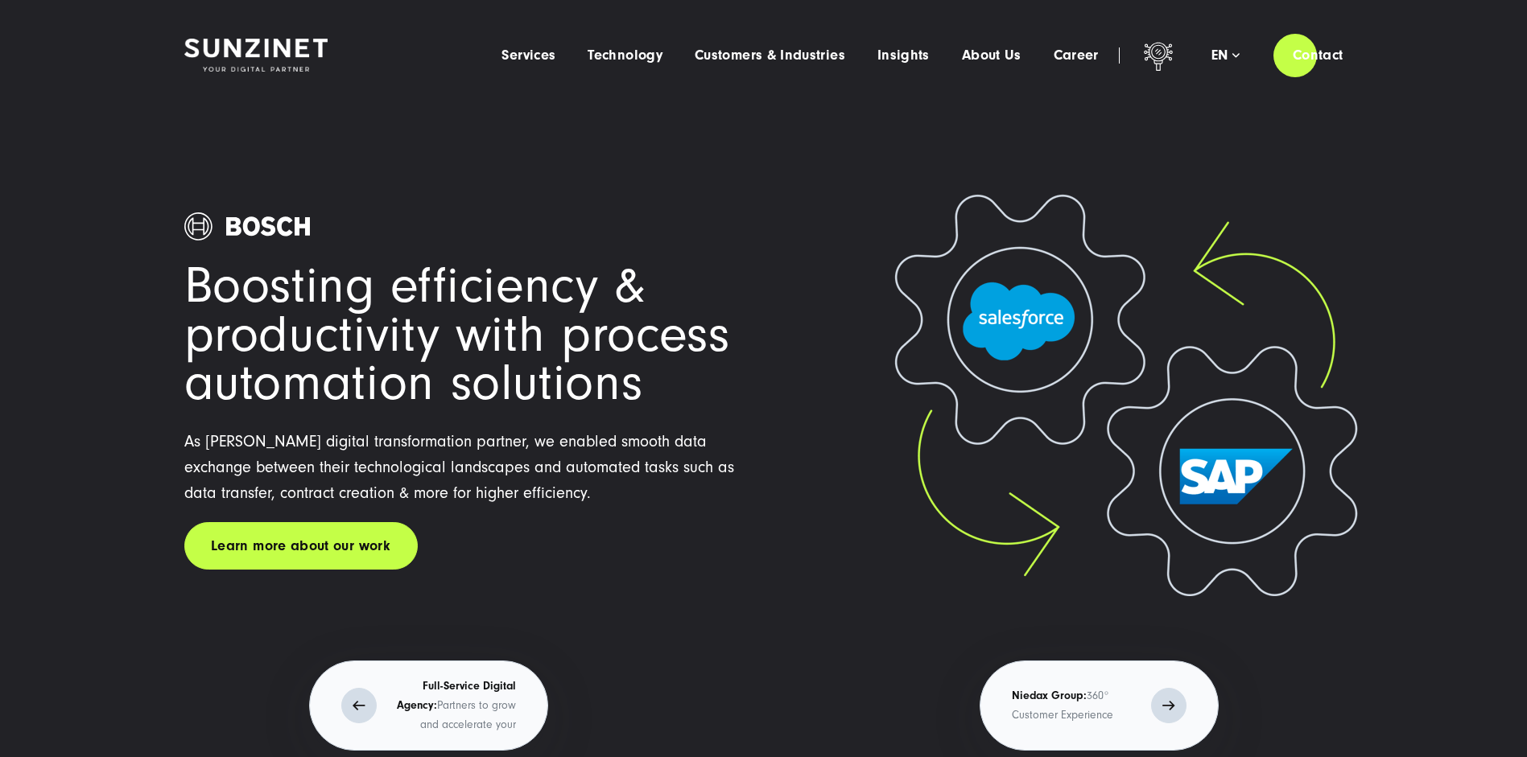
click at [451, 737] on button "Full-Service Digital Agency: Partners to grow and accelerate your business" at bounding box center [428, 706] width 239 height 90
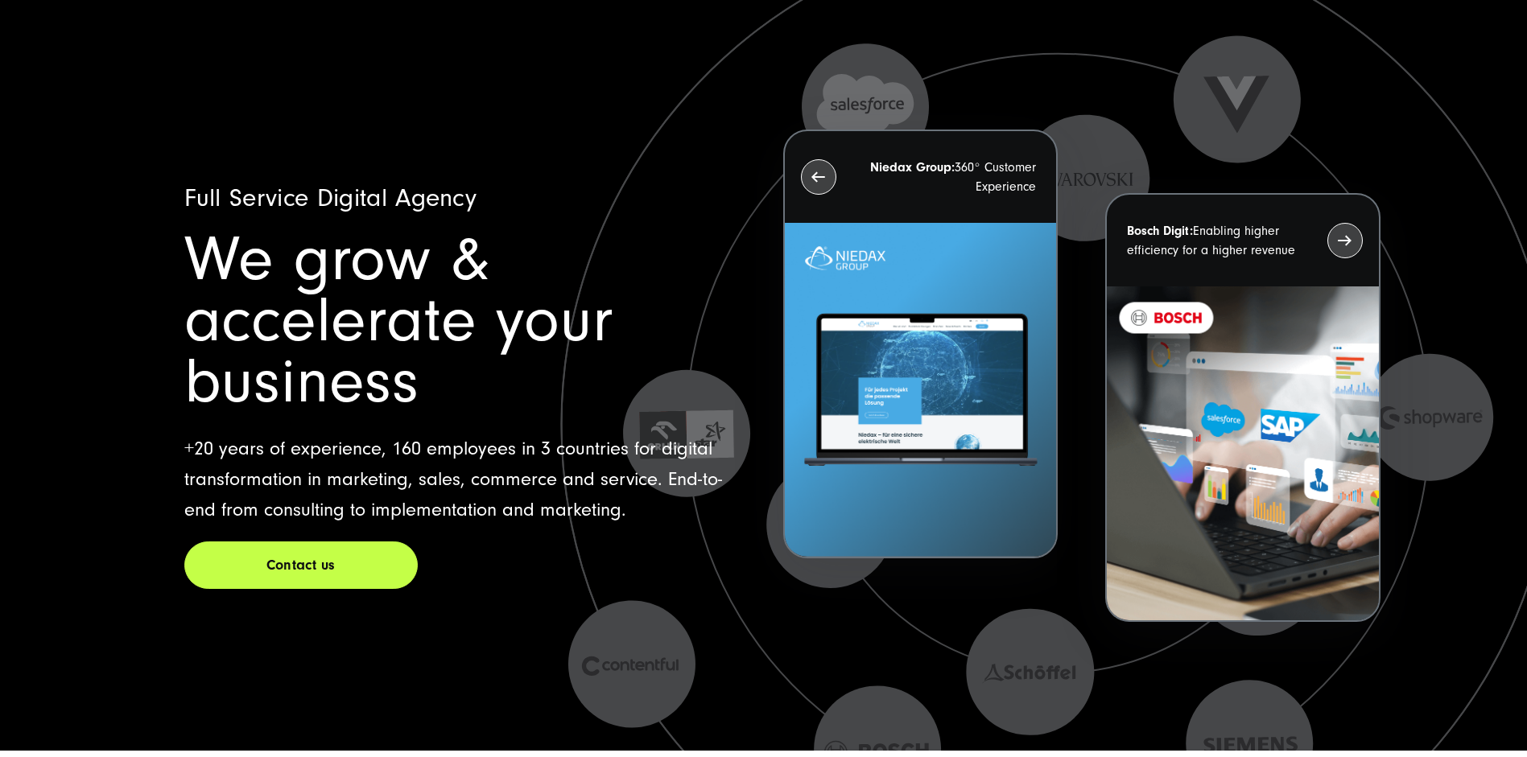
scroll to position [37, 0]
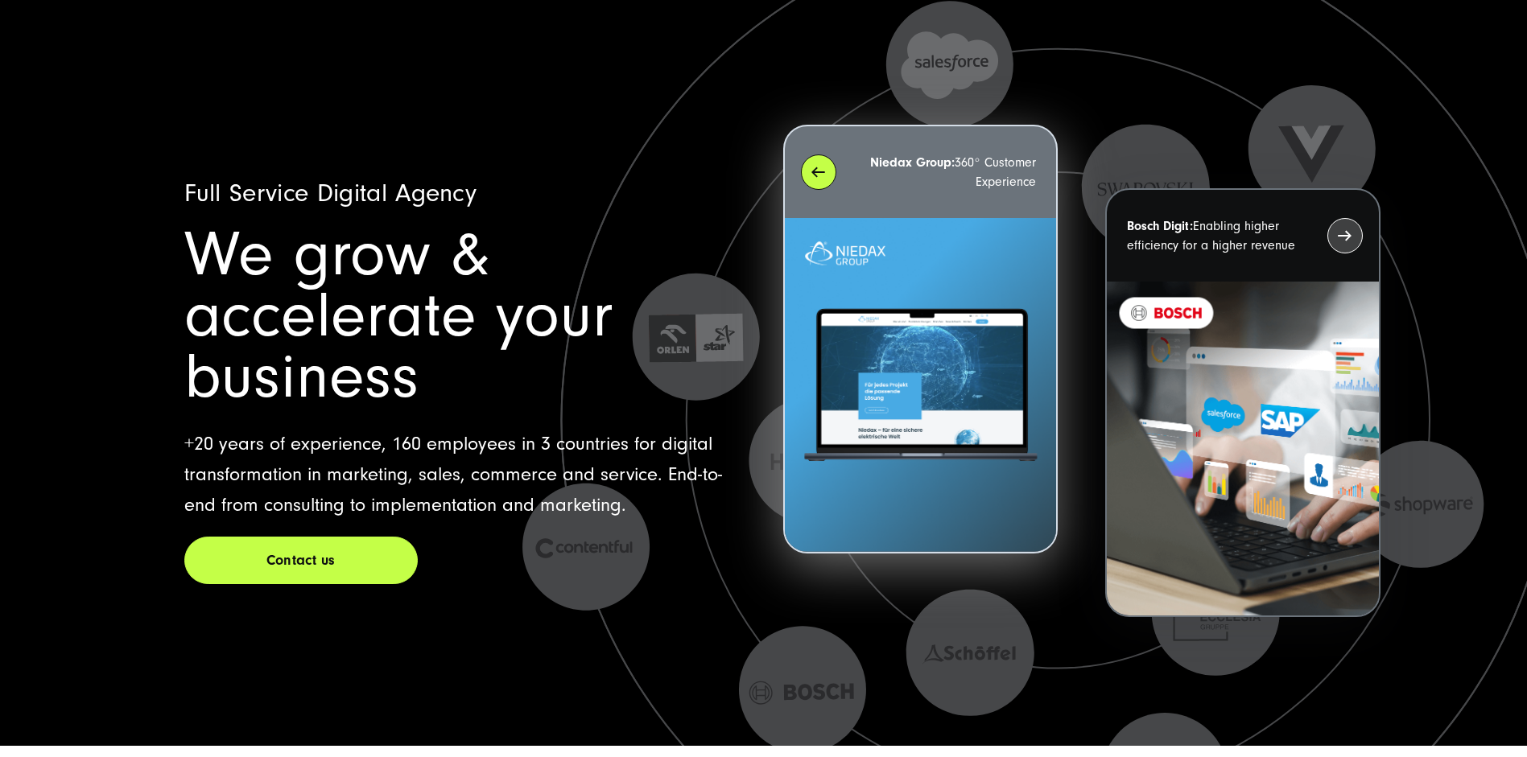
click at [825, 173] on div "Niedax Group: 360° Customer Experience" at bounding box center [920, 172] width 271 height 92
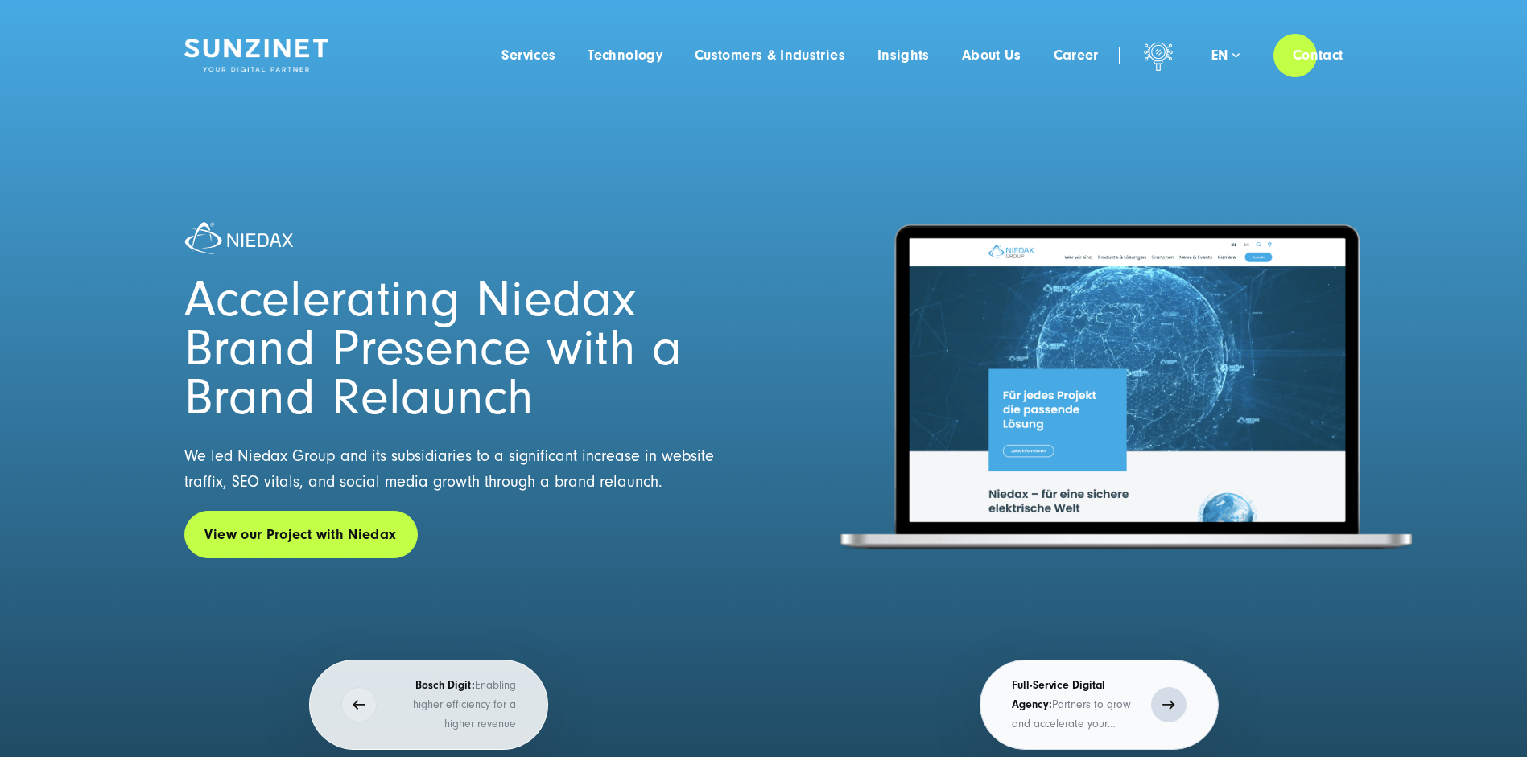
scroll to position [0, 0]
click at [1074, 711] on p "Full-Service Digital Agency: Partners to grow and accelerate your business" at bounding box center [1077, 706] width 131 height 58
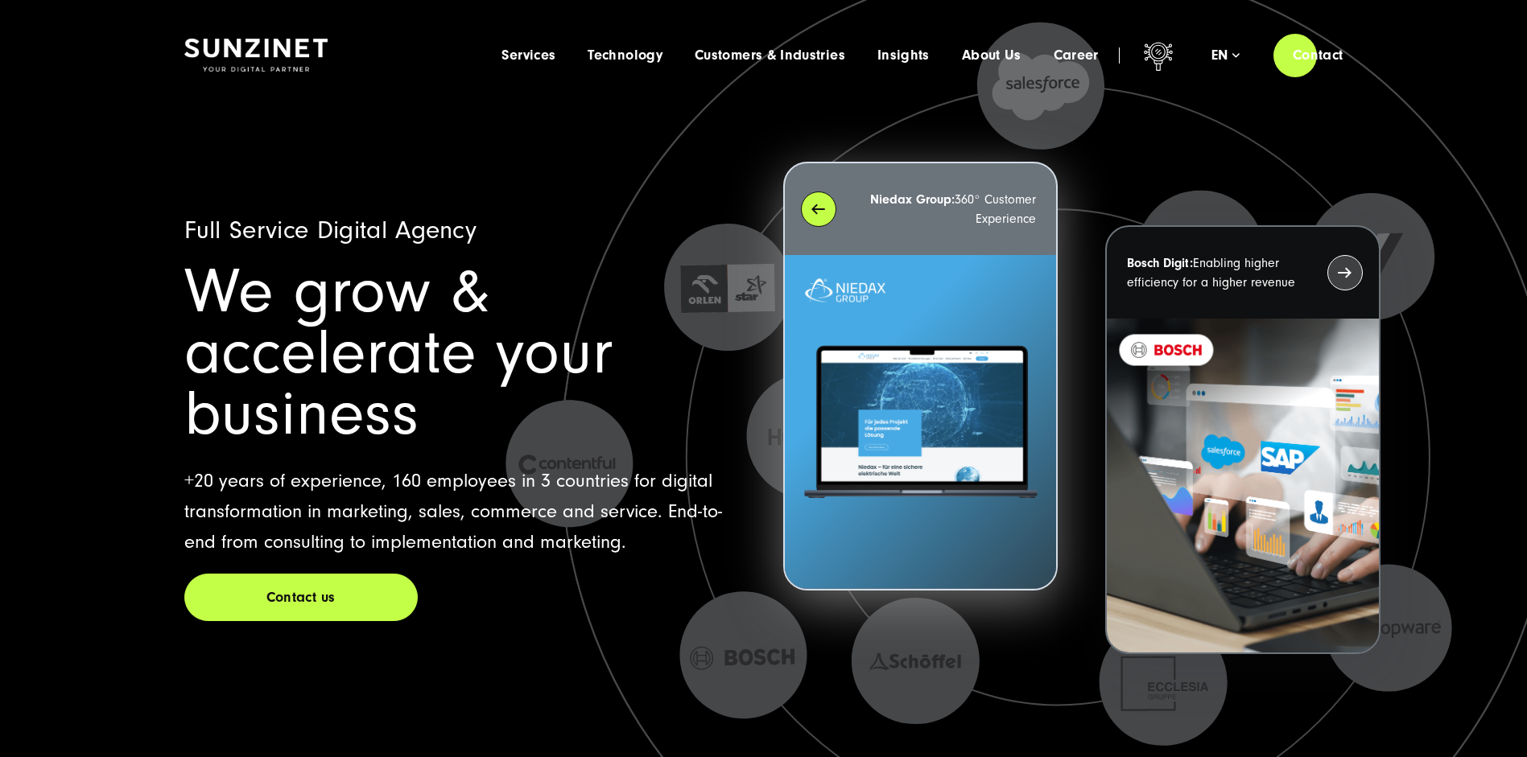
click at [819, 210] on div "Niedax Group: 360° Customer Experience" at bounding box center [920, 209] width 271 height 92
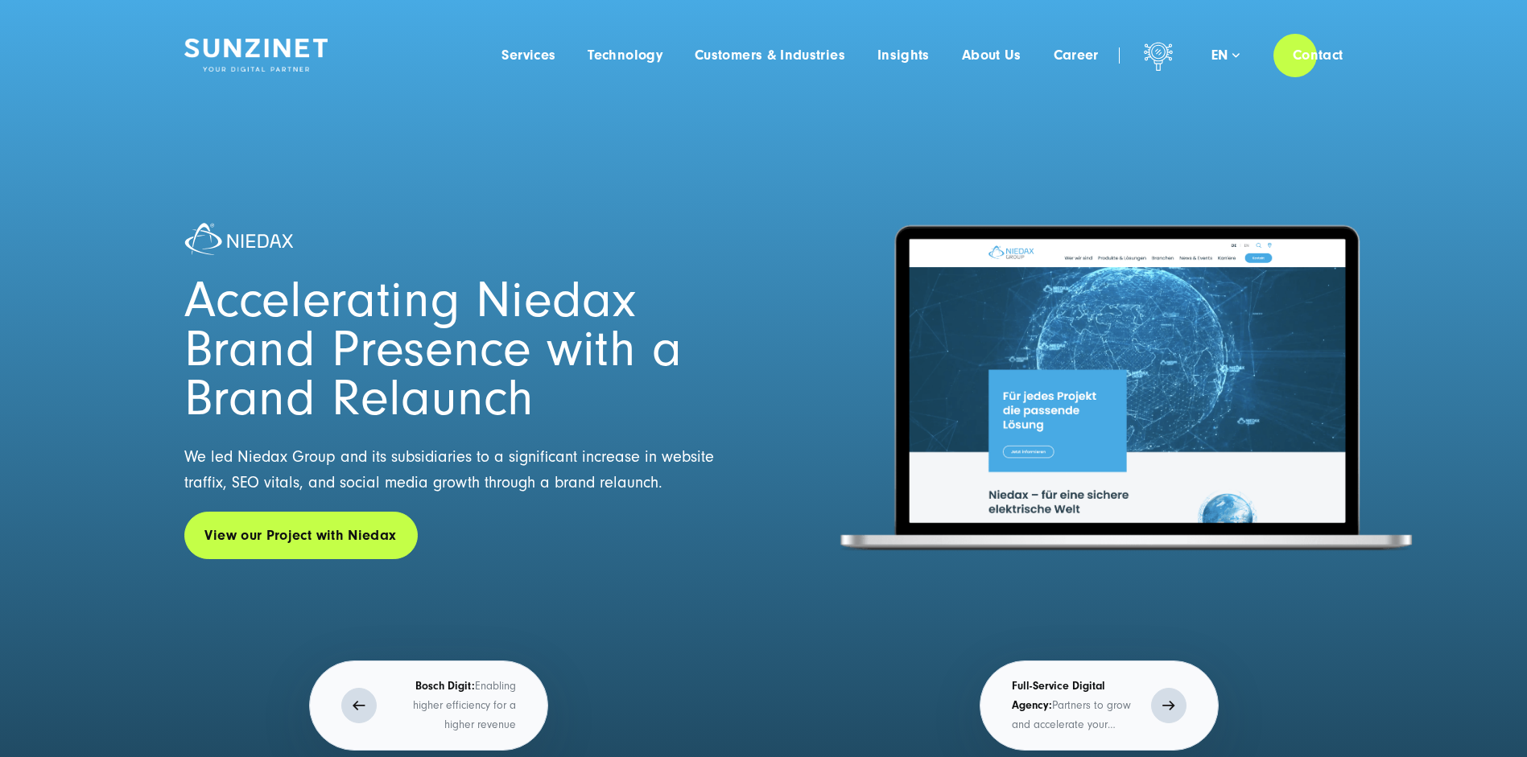
click at [457, 700] on p "Bosch Digit: Enabling higher efficiency for a higher revenue" at bounding box center [450, 706] width 131 height 58
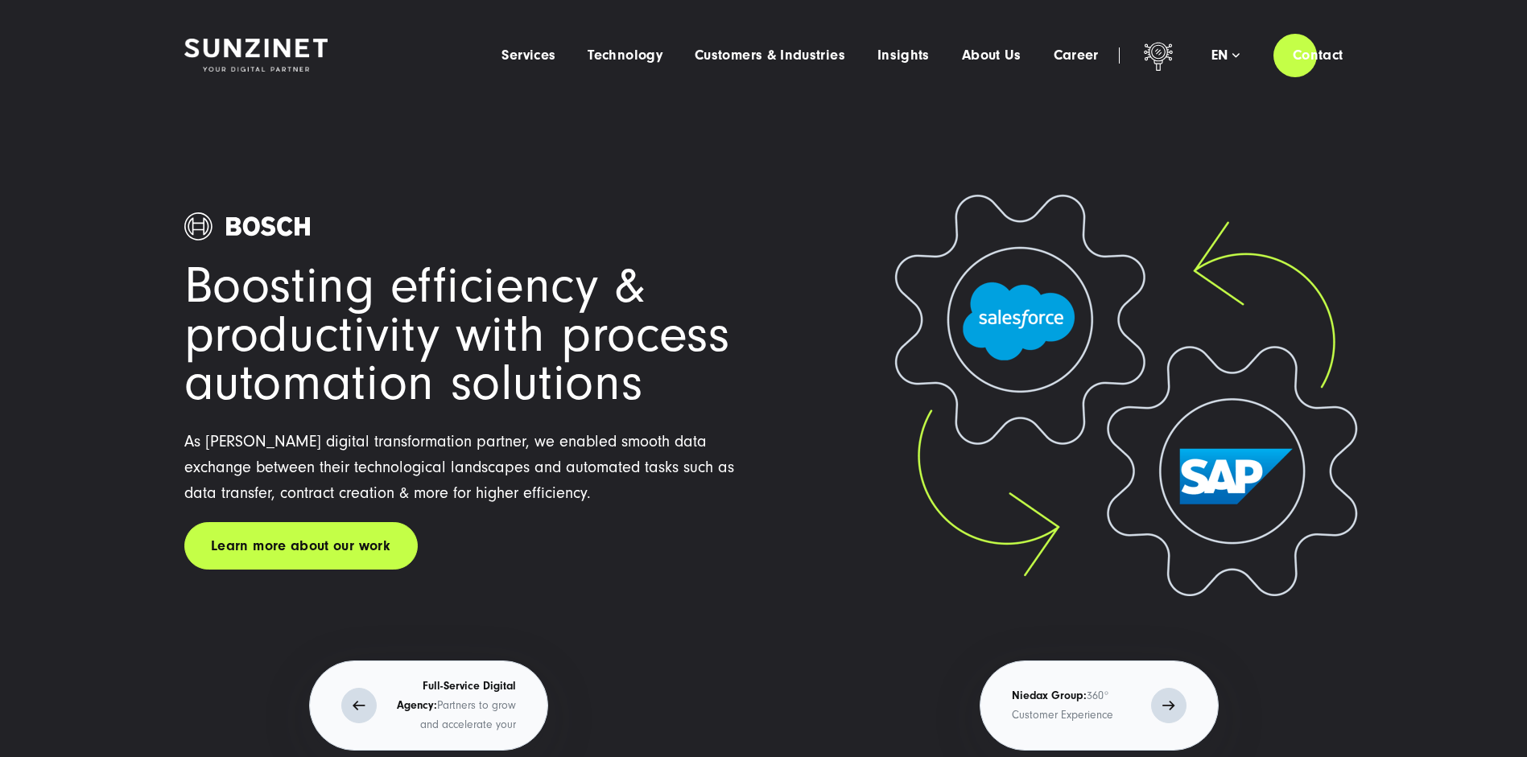
click at [417, 683] on p "Full-Service Digital Agency: Partners to grow and accelerate your business" at bounding box center [450, 706] width 131 height 58
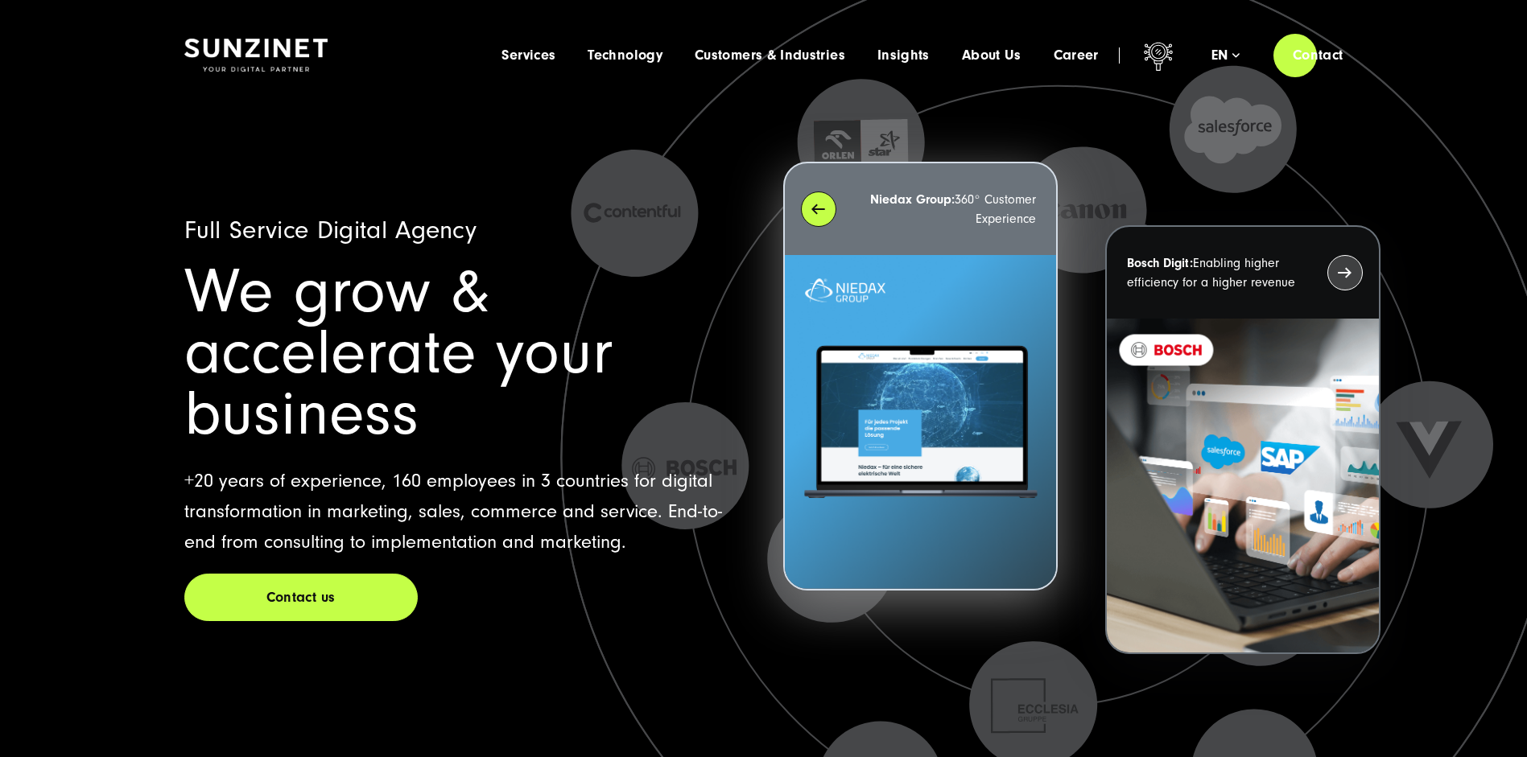
click at [818, 205] on div "Niedax Group: 360° Customer Experience" at bounding box center [920, 209] width 271 height 92
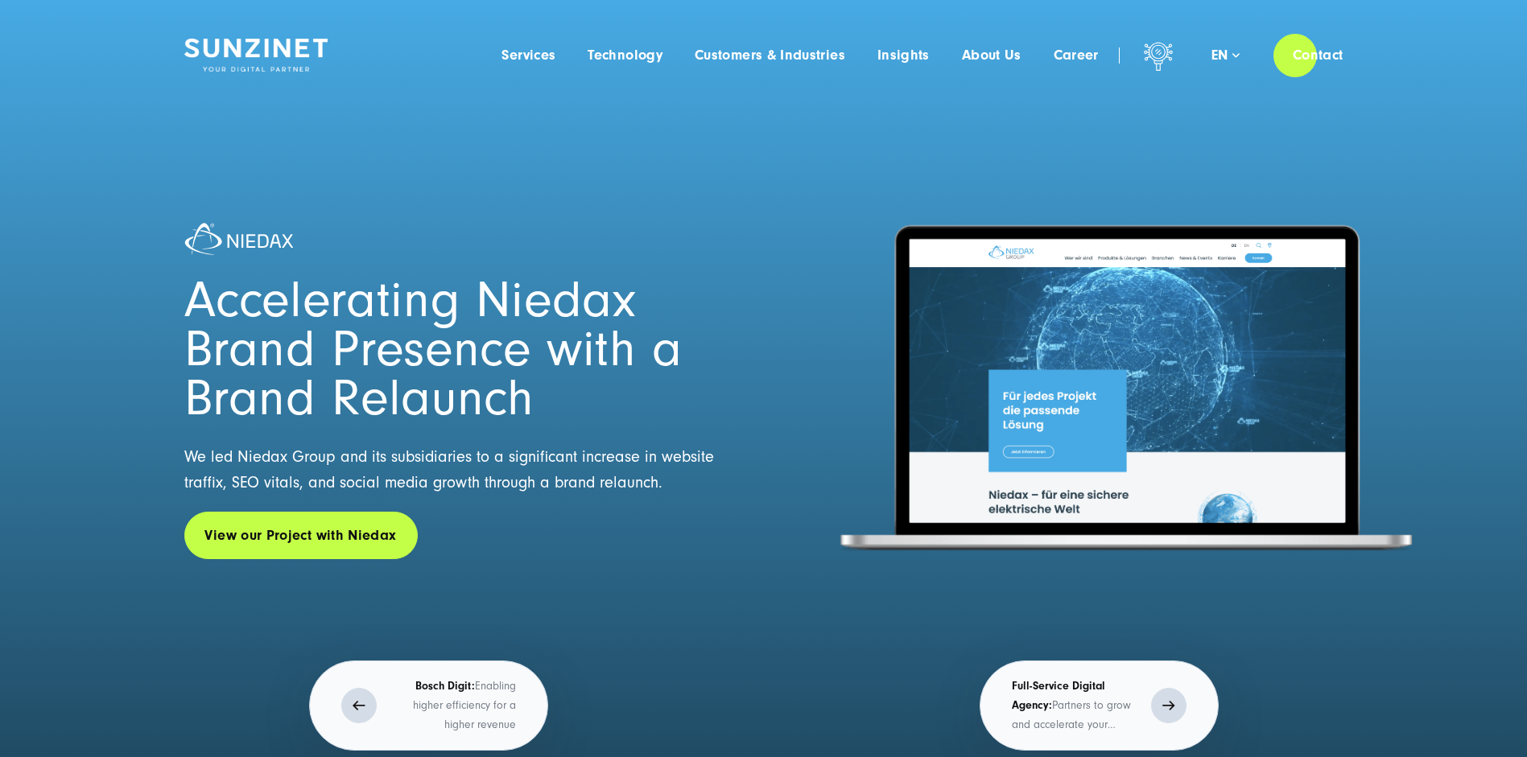
click at [1147, 693] on button "Full-Service Digital Agency: Partners to grow and accelerate your business" at bounding box center [1099, 706] width 239 height 90
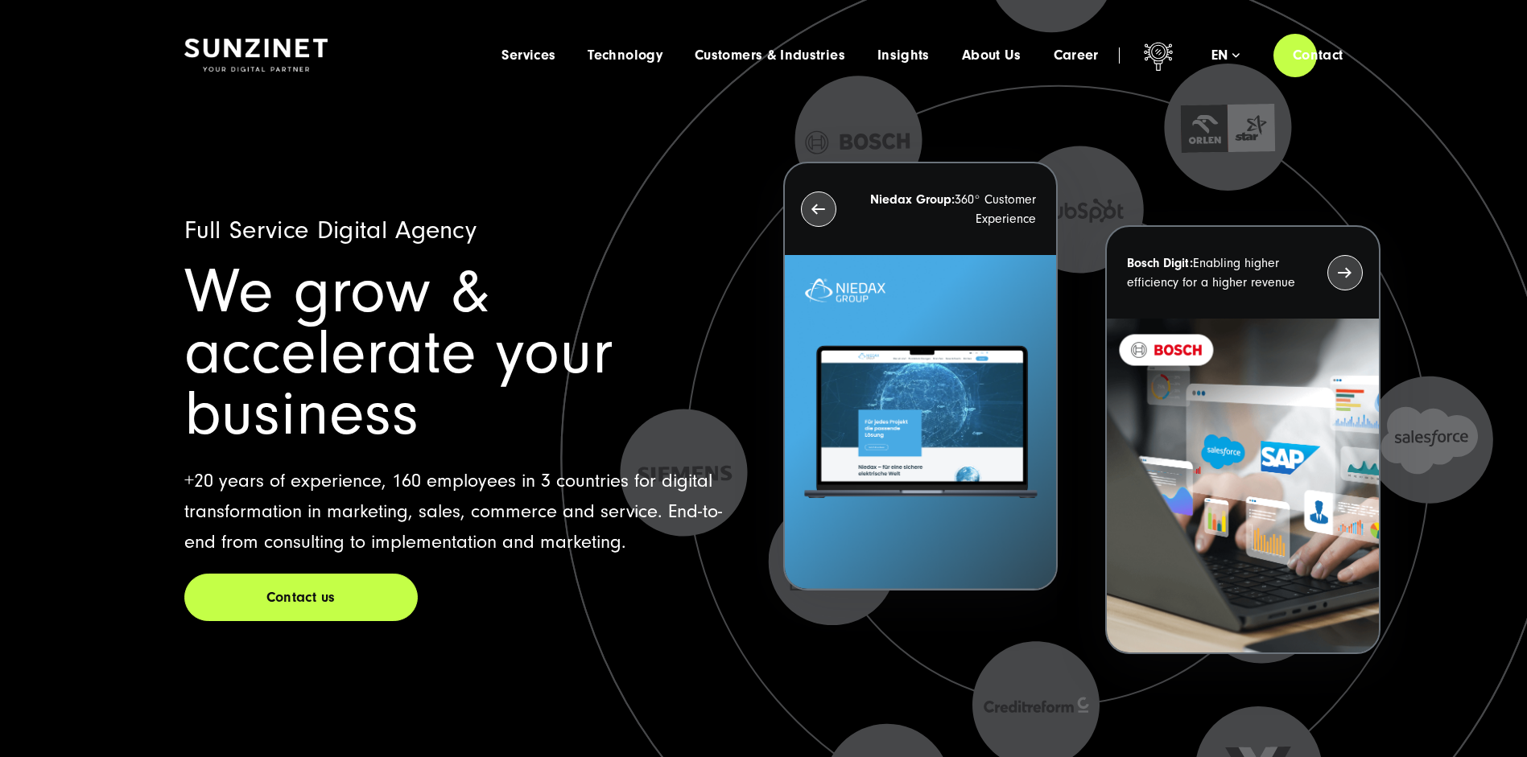
click at [807, 209] on div "Niedax Group: 360° Customer Experience" at bounding box center [920, 209] width 271 height 92
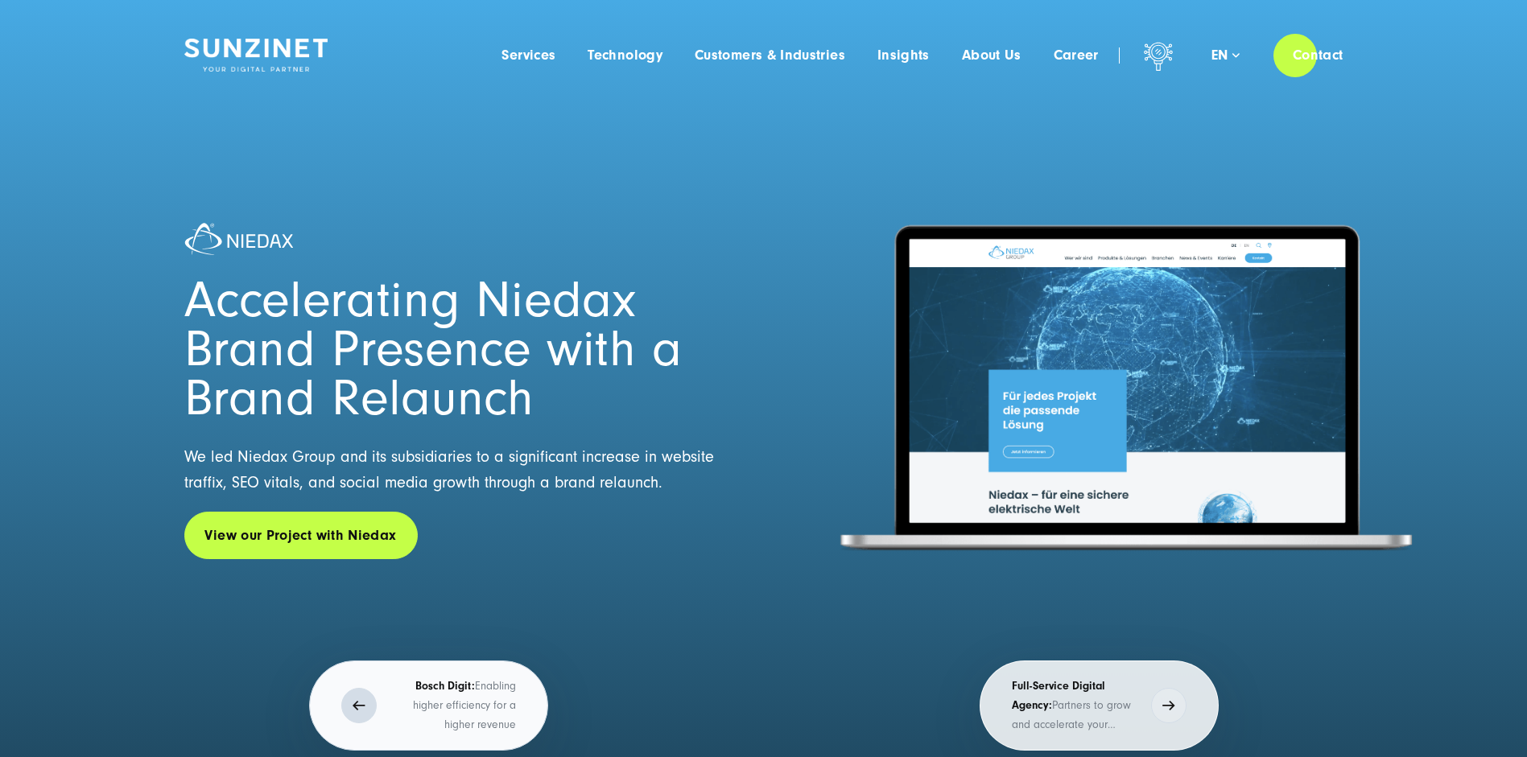
click at [438, 701] on p "Bosch Digit: Enabling higher efficiency for a higher revenue" at bounding box center [450, 706] width 131 height 58
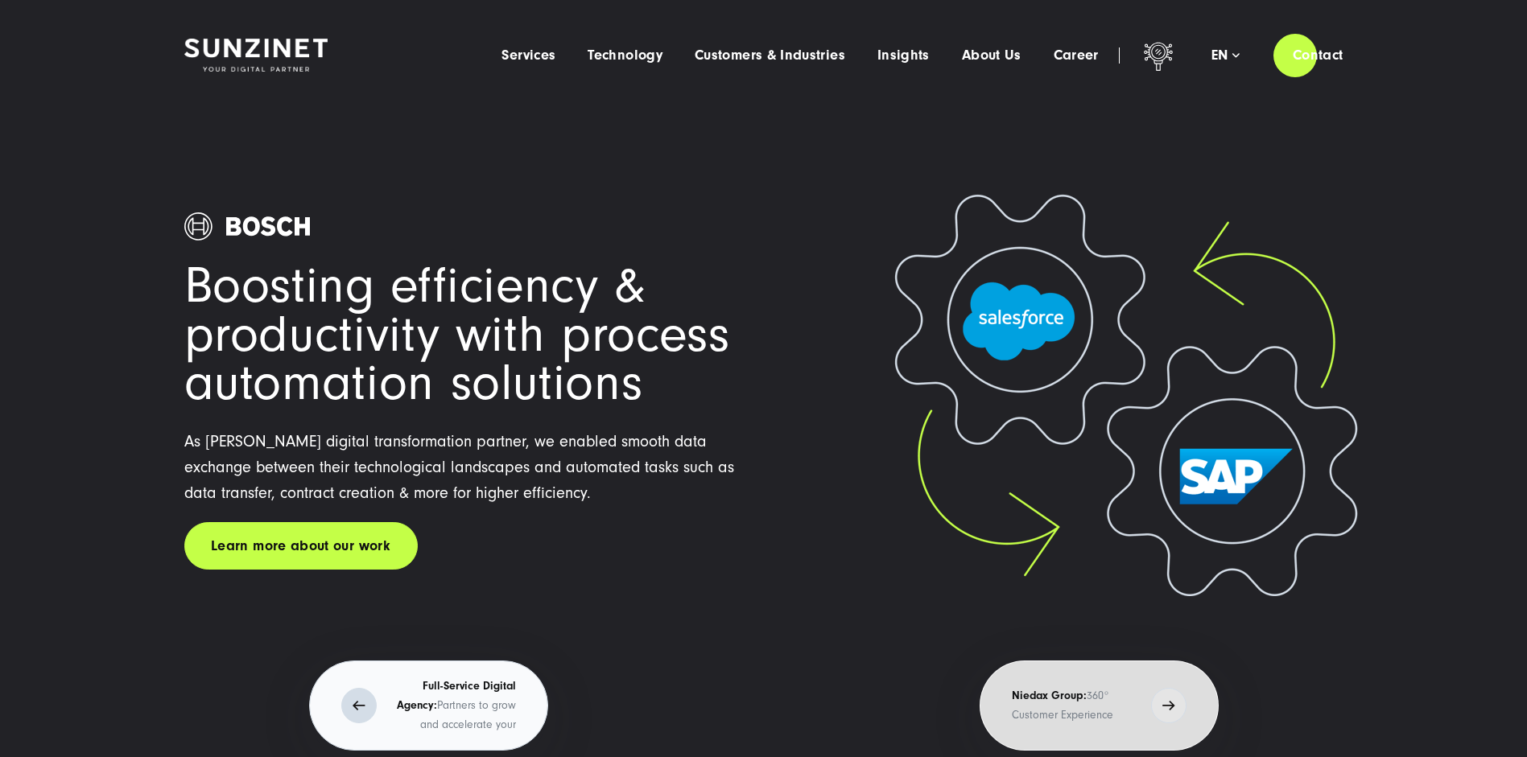
click at [457, 687] on strong "Full-Service Digital Agency:" at bounding box center [456, 696] width 119 height 32
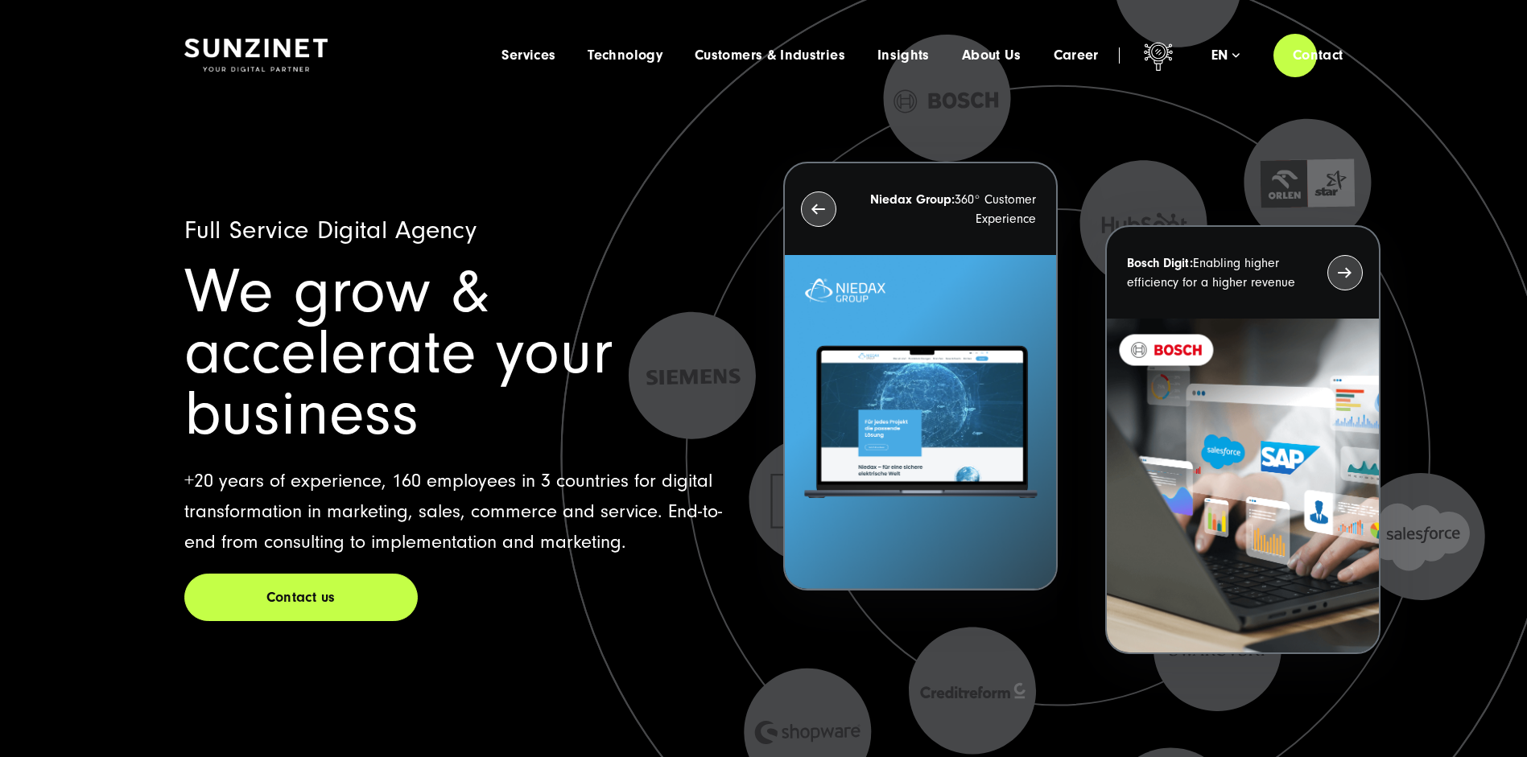
click at [643, 649] on icon at bounding box center [1058, 458] width 1038 height 1038
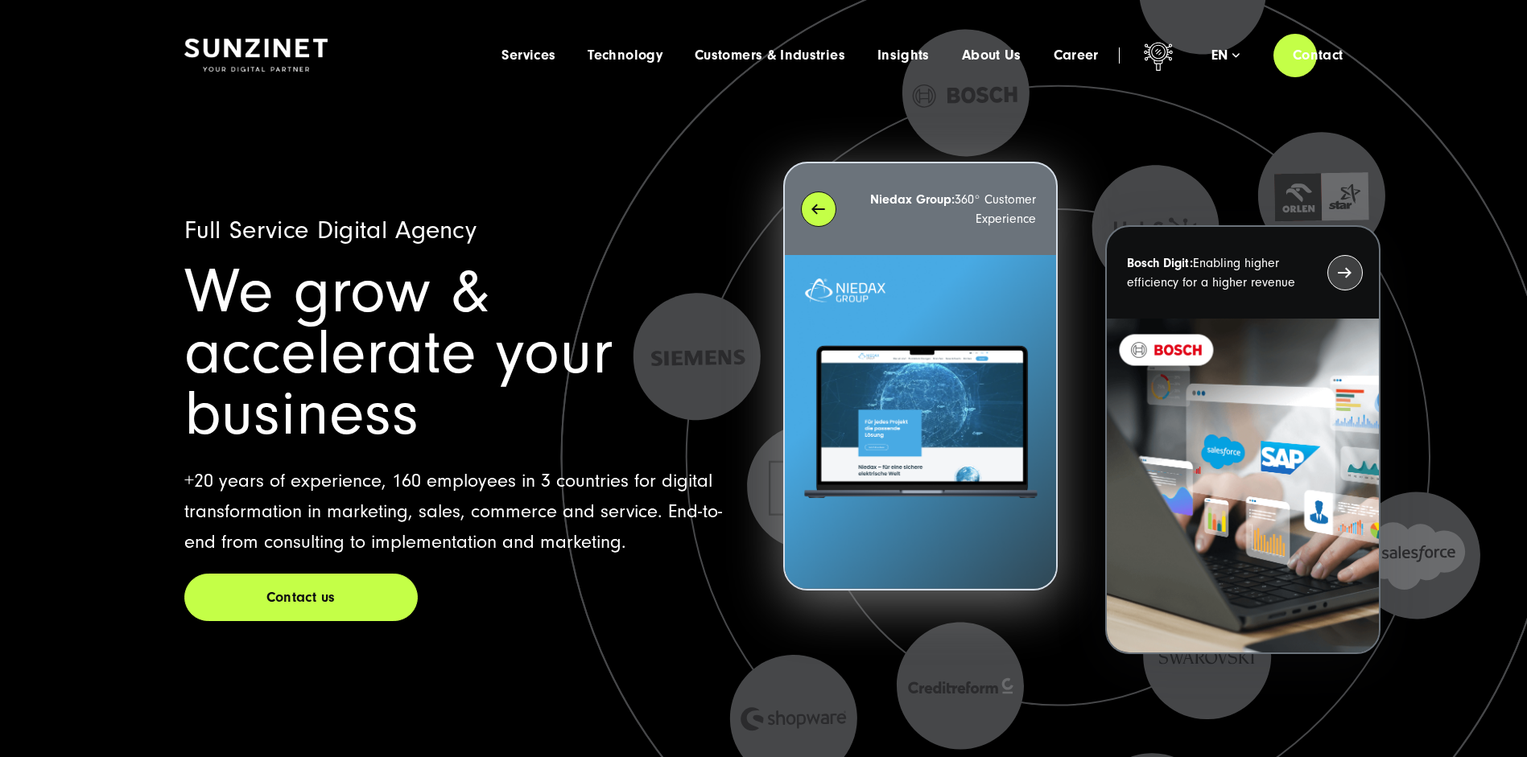
click at [817, 208] on div "Niedax Group: 360° Customer Experience" at bounding box center [920, 209] width 271 height 92
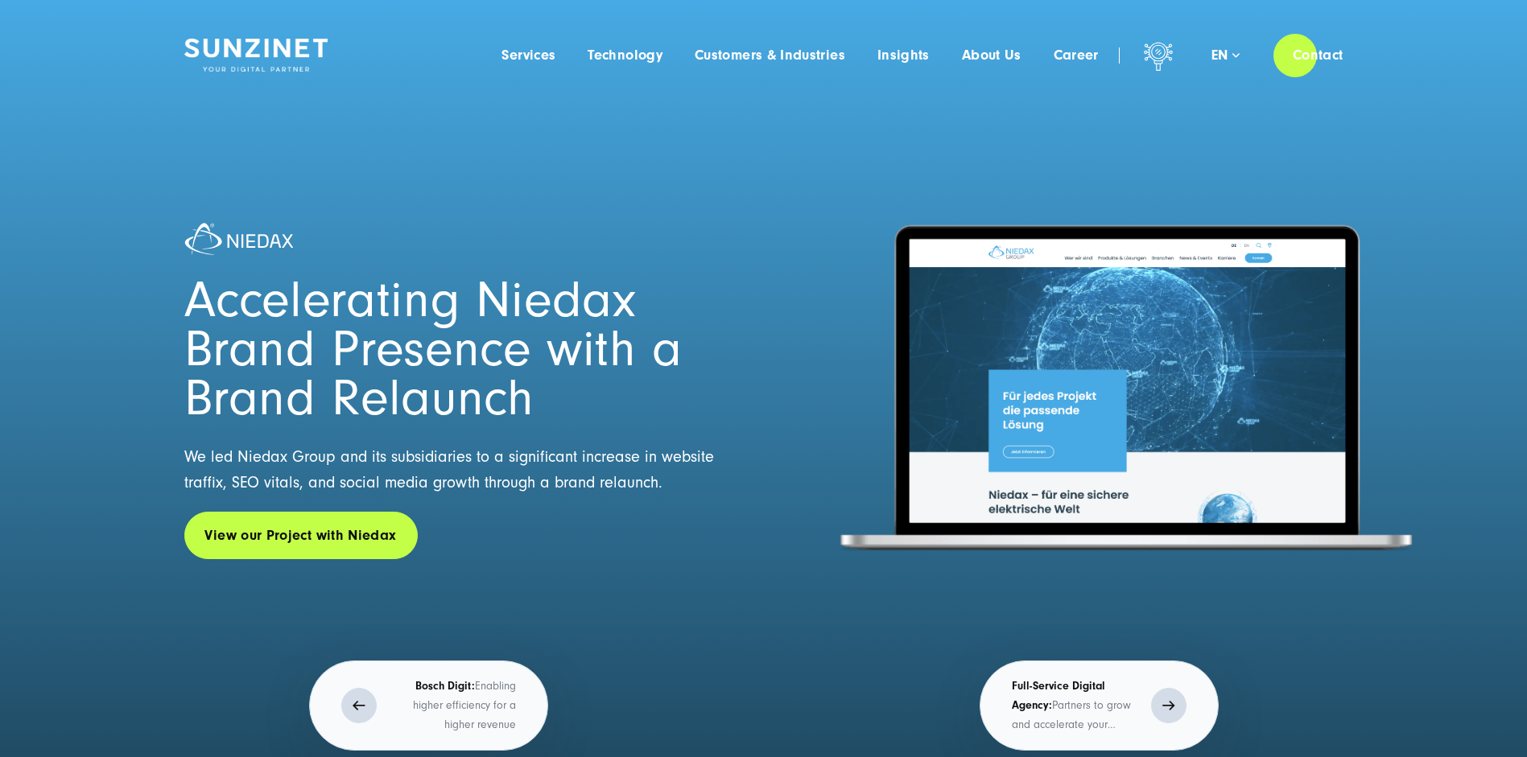
click at [1076, 708] on p "Full-Service Digital Agency: Partners to grow and accelerate your business" at bounding box center [1077, 706] width 131 height 58
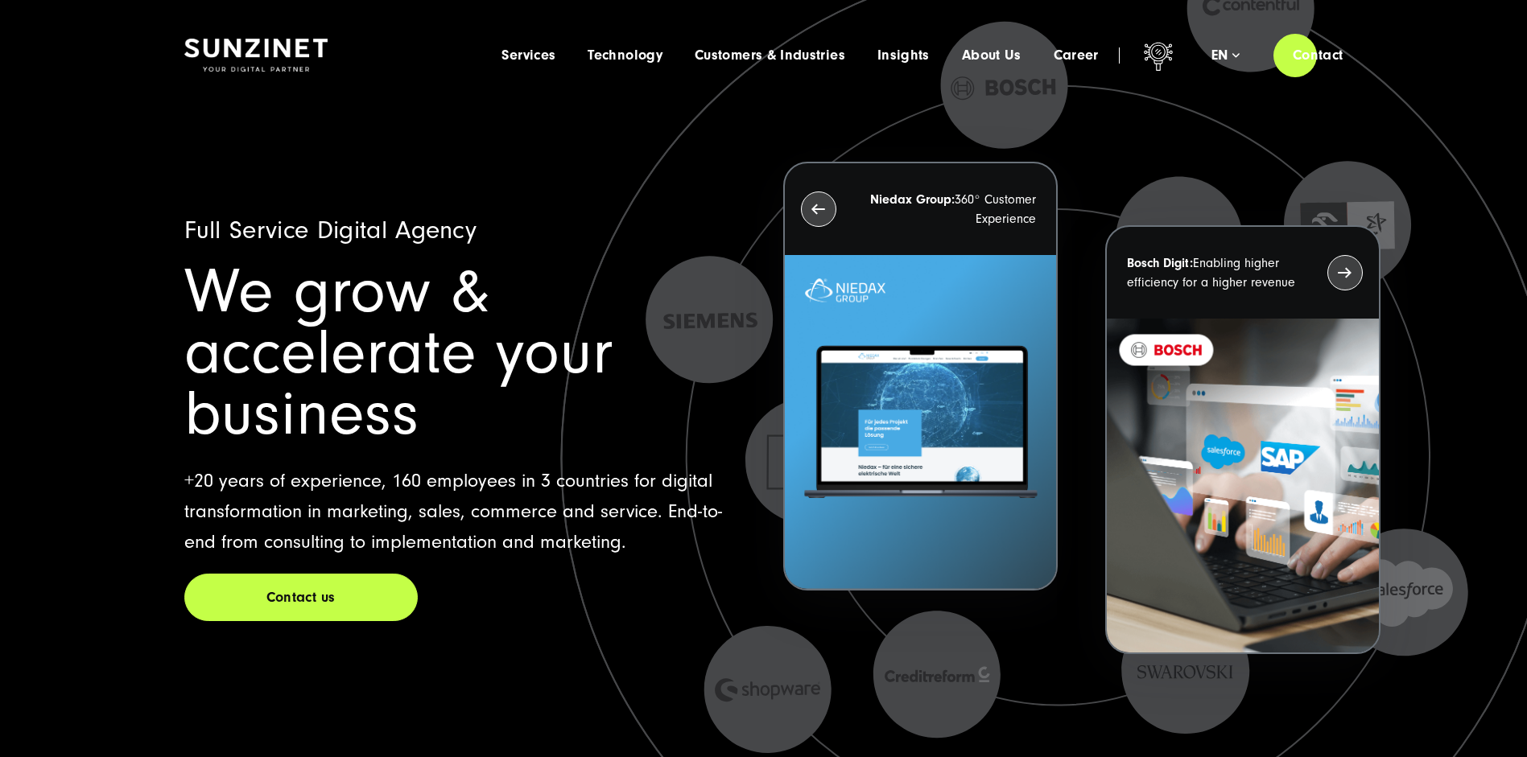
click at [813, 206] on div "Niedax Group: 360° Customer Experience" at bounding box center [920, 209] width 271 height 92
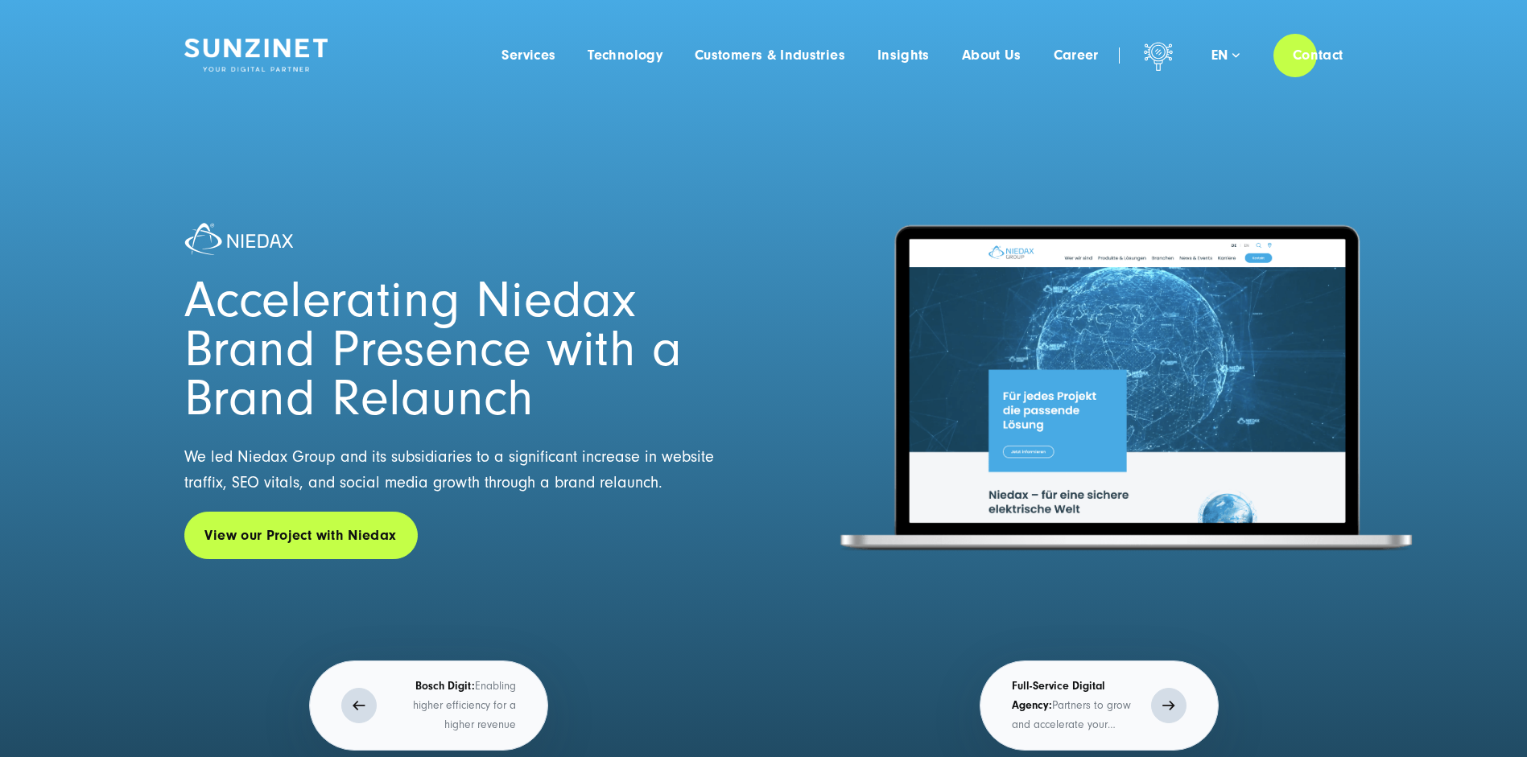
click at [1064, 679] on p "Full-Service Digital Agency: Partners to grow and accelerate your business" at bounding box center [1077, 706] width 131 height 58
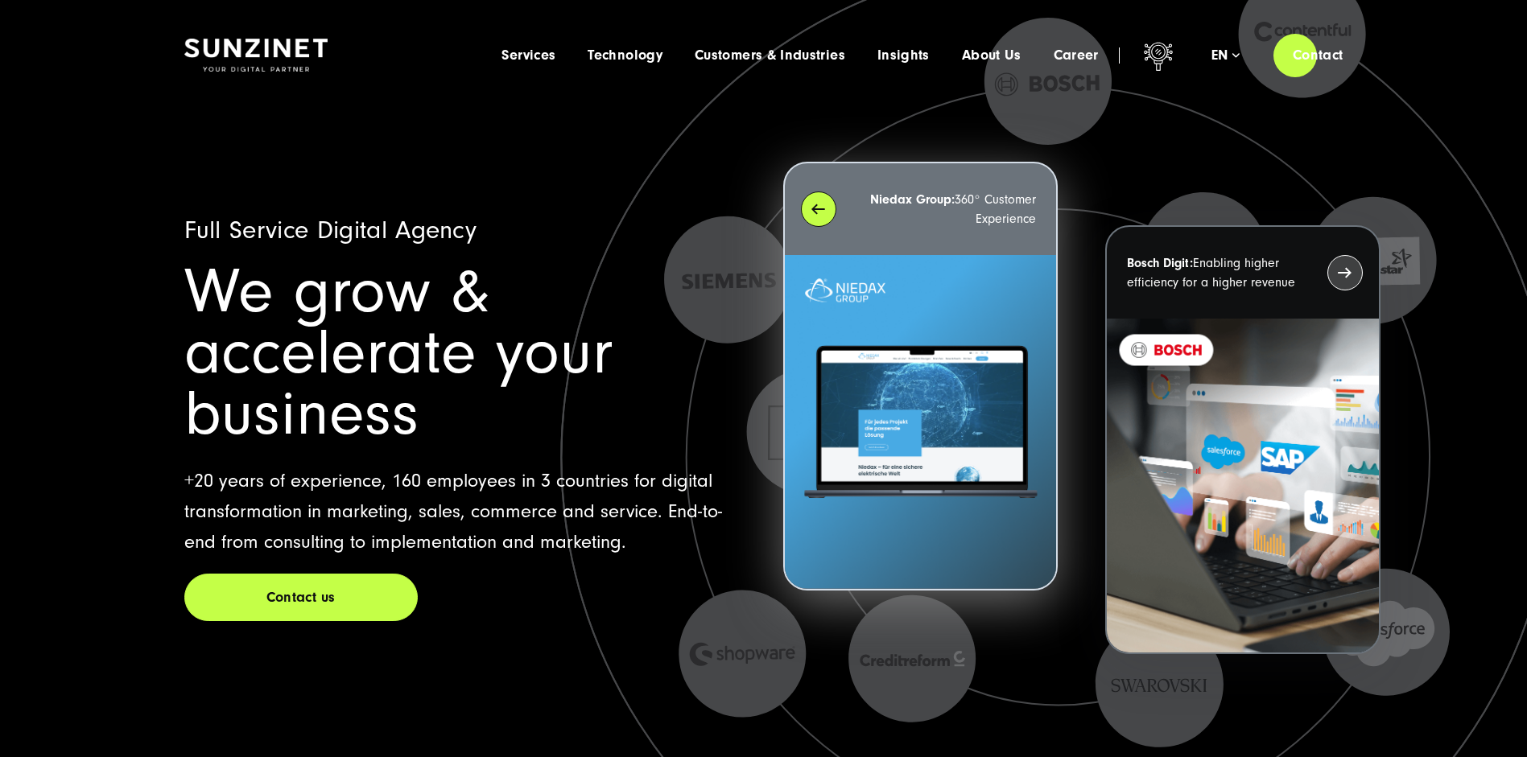
click at [825, 201] on div "Niedax Group: 360° Customer Experience" at bounding box center [920, 209] width 271 height 92
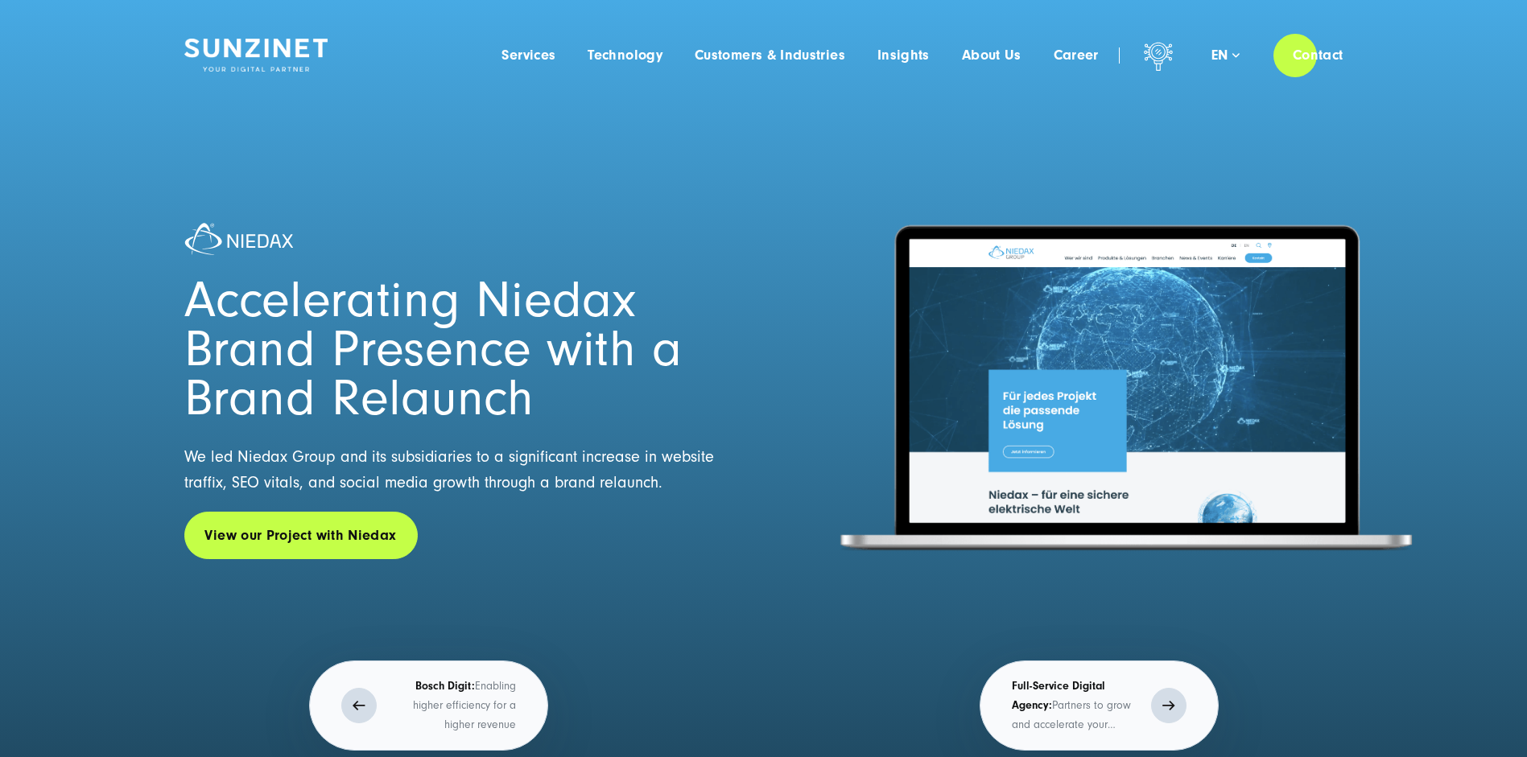
click at [1063, 703] on p "Full-Service Digital Agency: Partners to grow and accelerate your business" at bounding box center [1077, 706] width 131 height 58
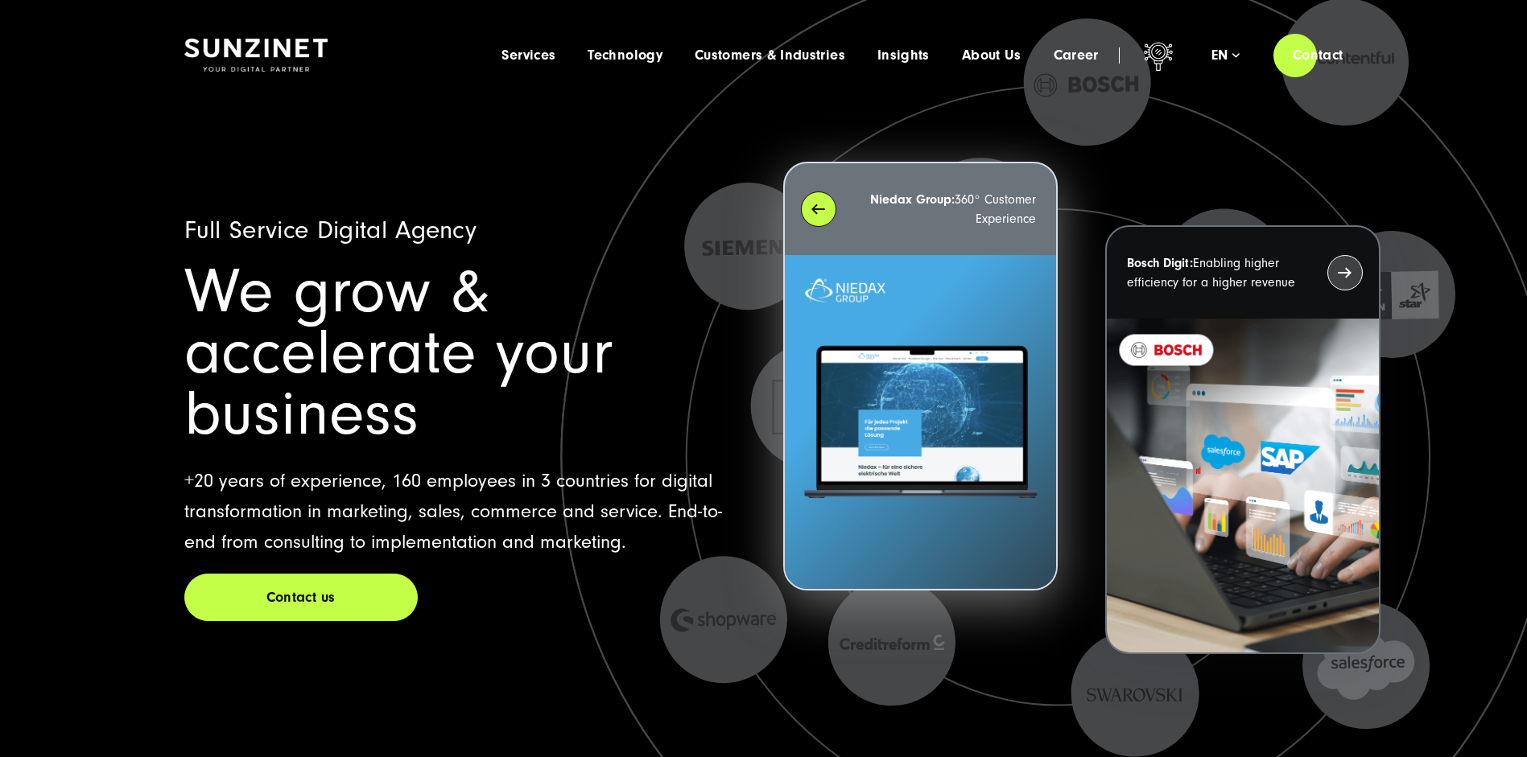
click at [813, 213] on div "Niedax Group: 360° Customer Experience" at bounding box center [920, 209] width 271 height 92
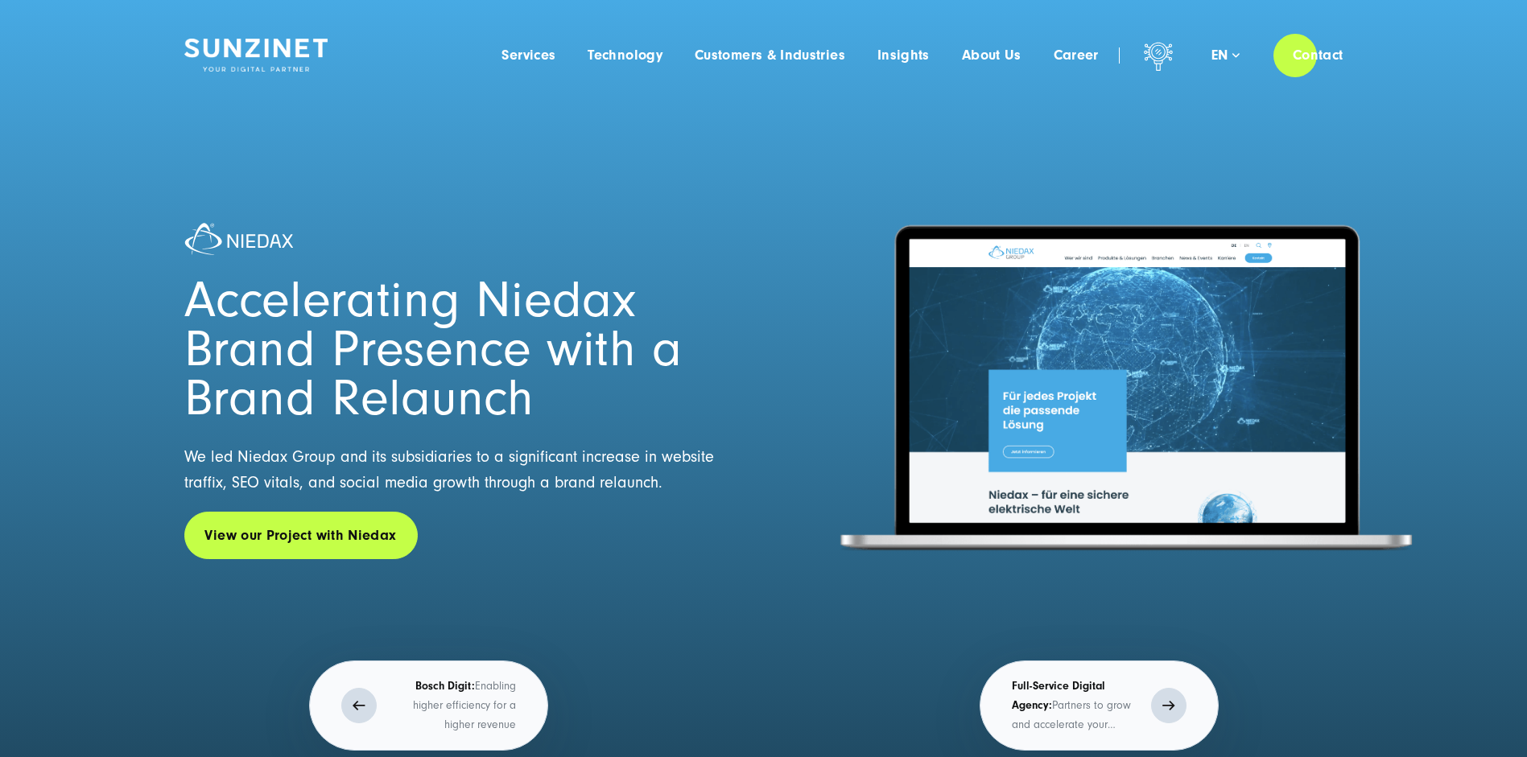
click at [1087, 704] on p "Full-Service Digital Agency: Partners to grow and accelerate your business" at bounding box center [1077, 706] width 131 height 58
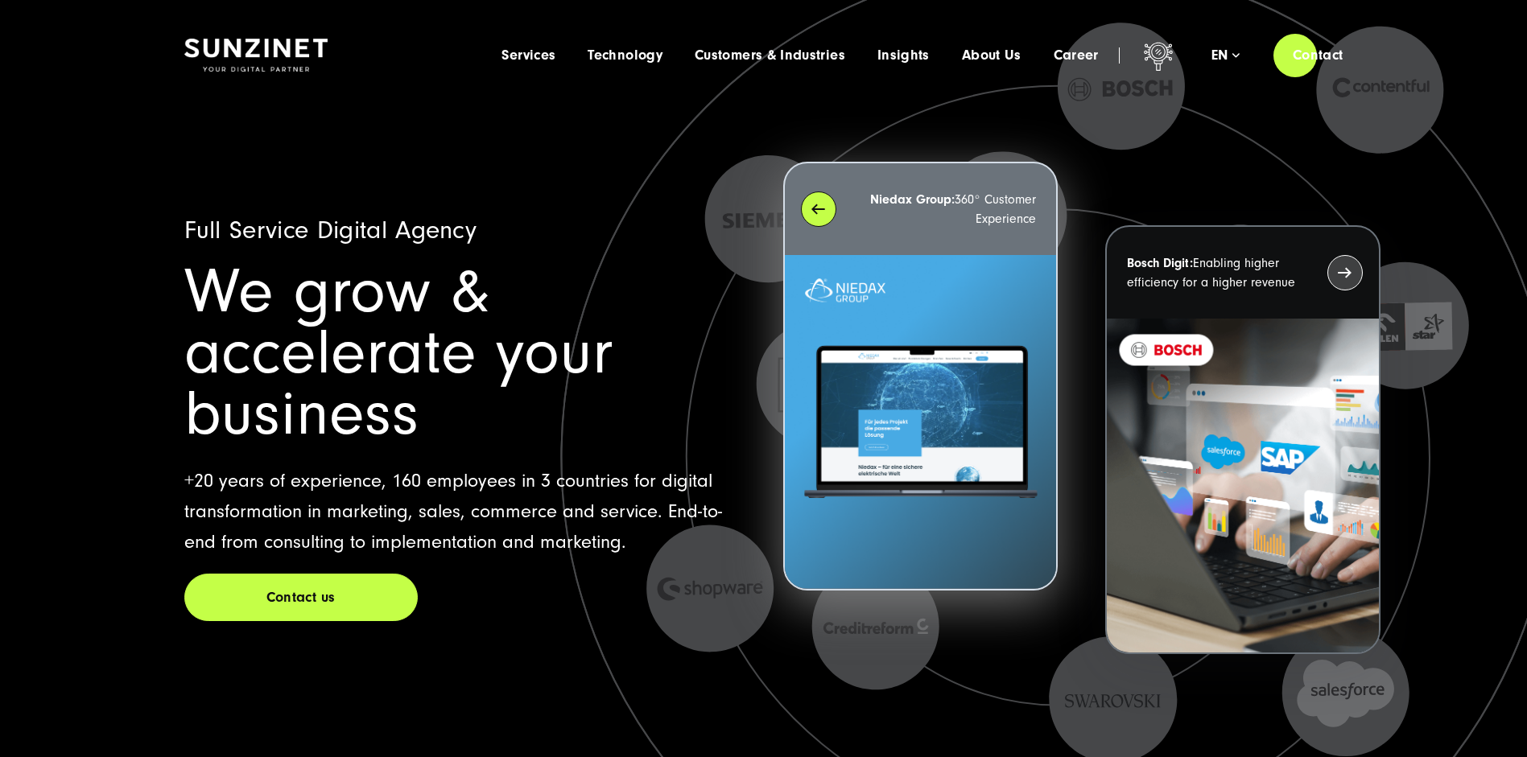
click at [821, 212] on div "Niedax Group: 360° Customer Experience" at bounding box center [920, 209] width 271 height 92
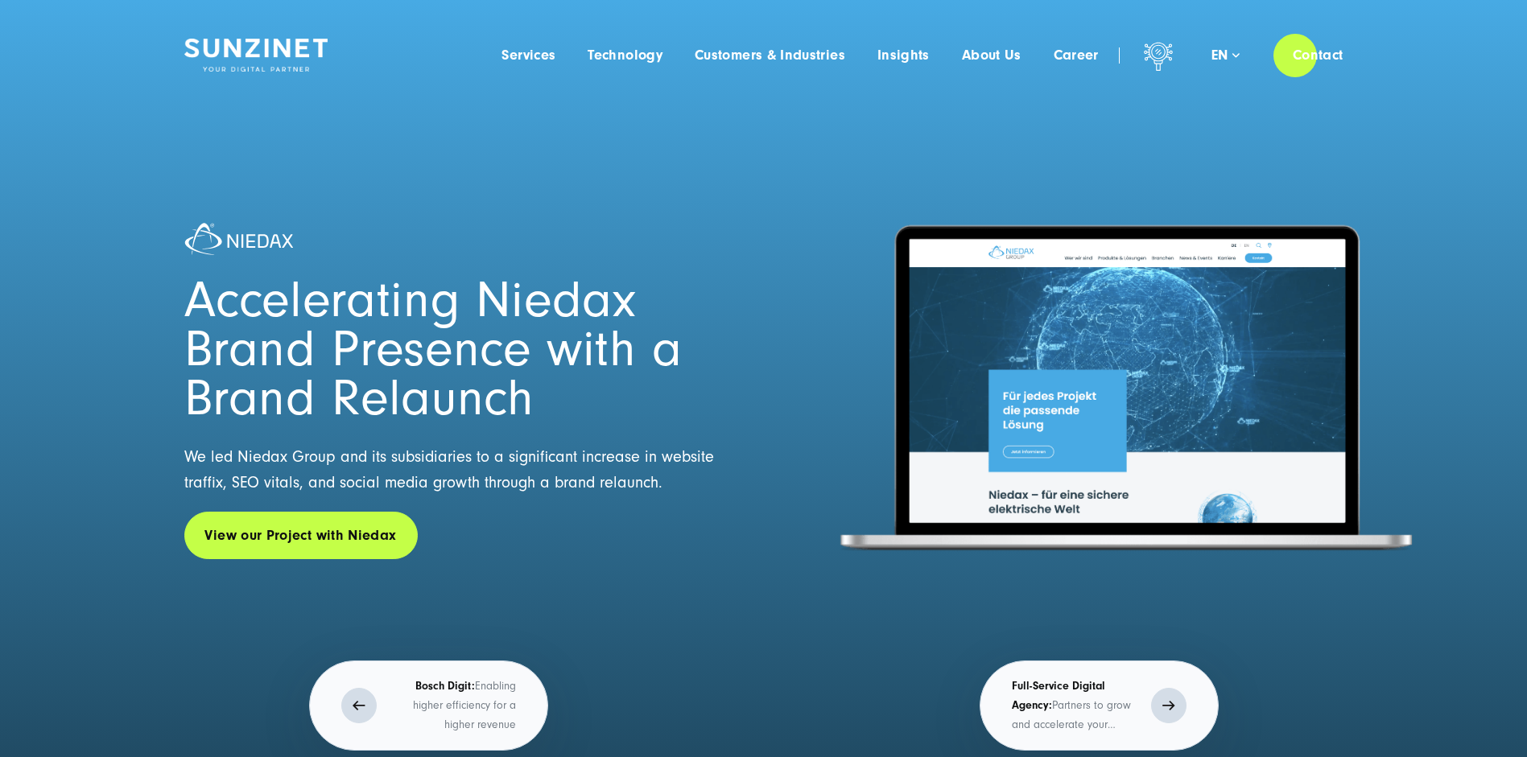
click at [468, 663] on button "Bosch Digit: Enabling higher efficiency for a higher revenue" at bounding box center [428, 706] width 239 height 90
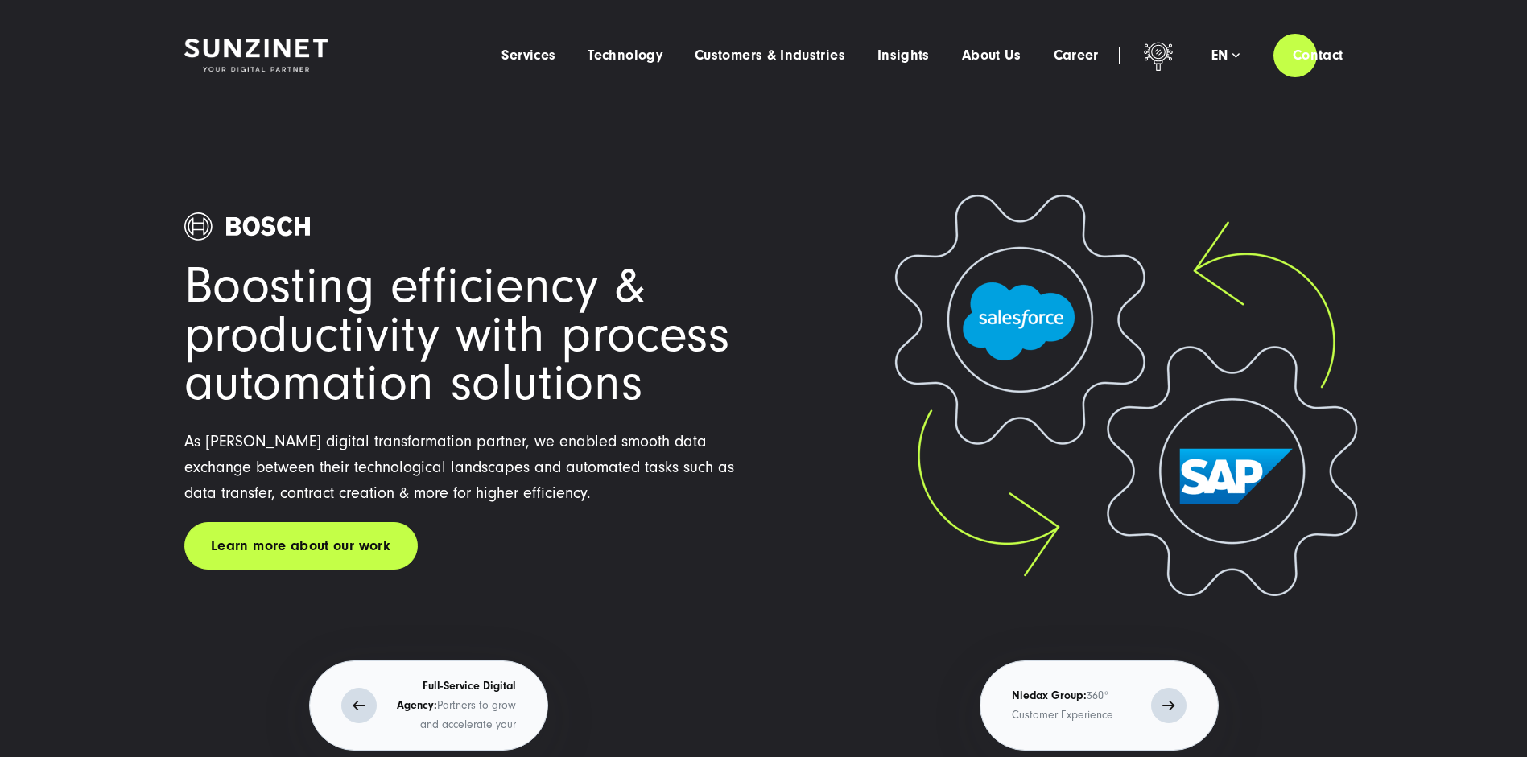
click at [480, 663] on button "Full-Service Digital Agency: Partners to grow and accelerate your business" at bounding box center [428, 706] width 239 height 90
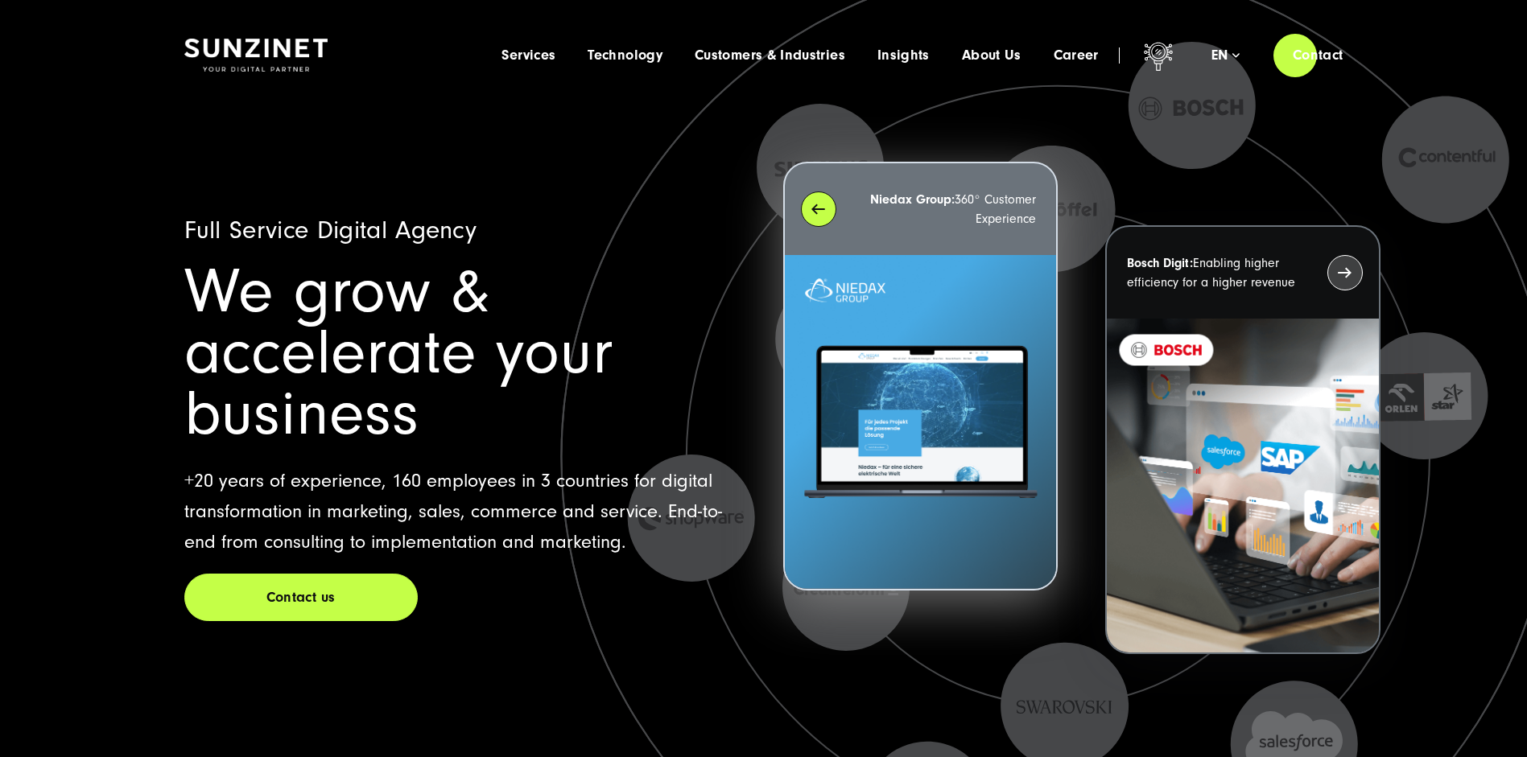
click at [811, 206] on div "Niedax Group: 360° Customer Experience" at bounding box center [920, 209] width 271 height 92
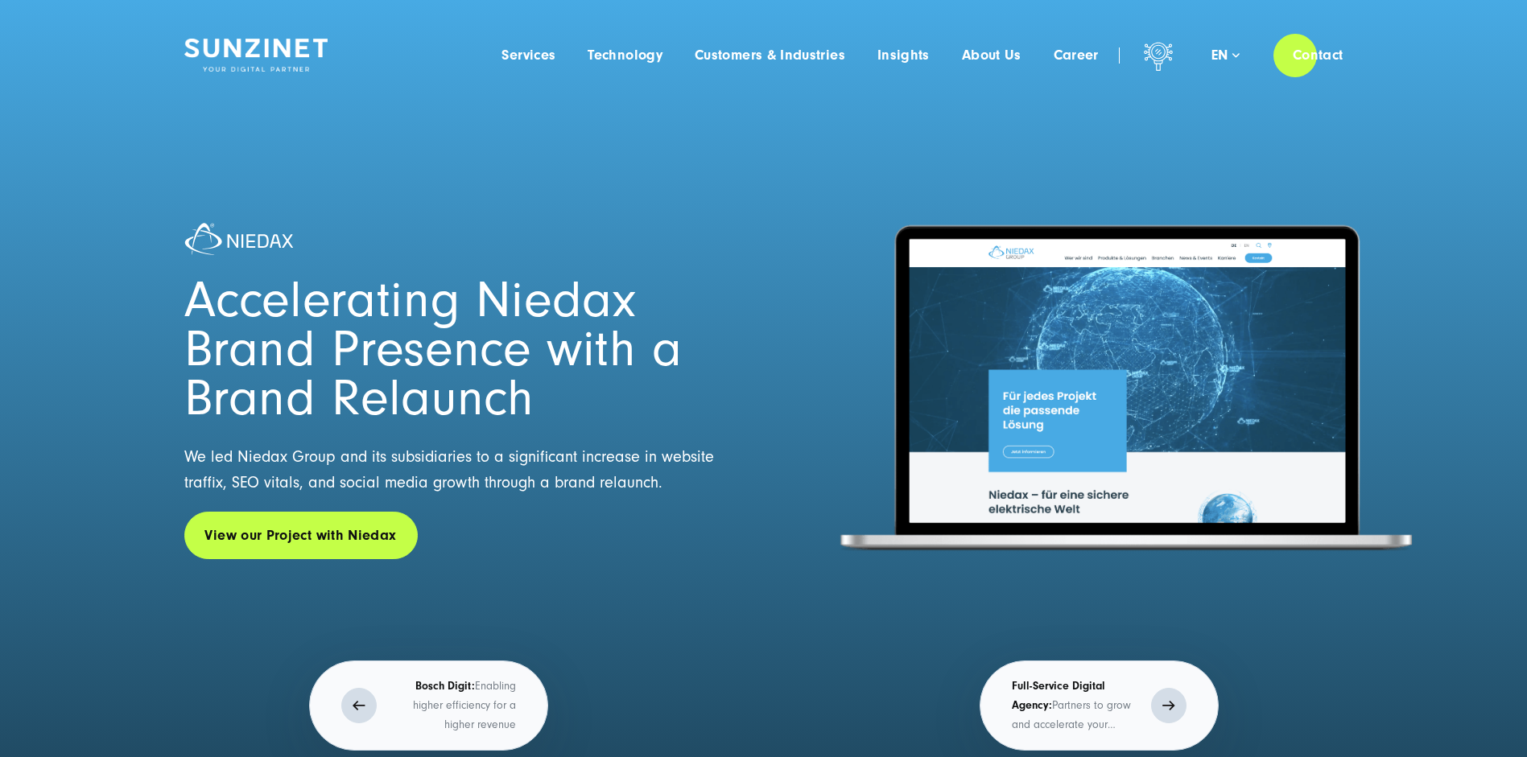
click at [419, 695] on p "Bosch Digit: Enabling higher efficiency for a higher revenue" at bounding box center [450, 706] width 131 height 58
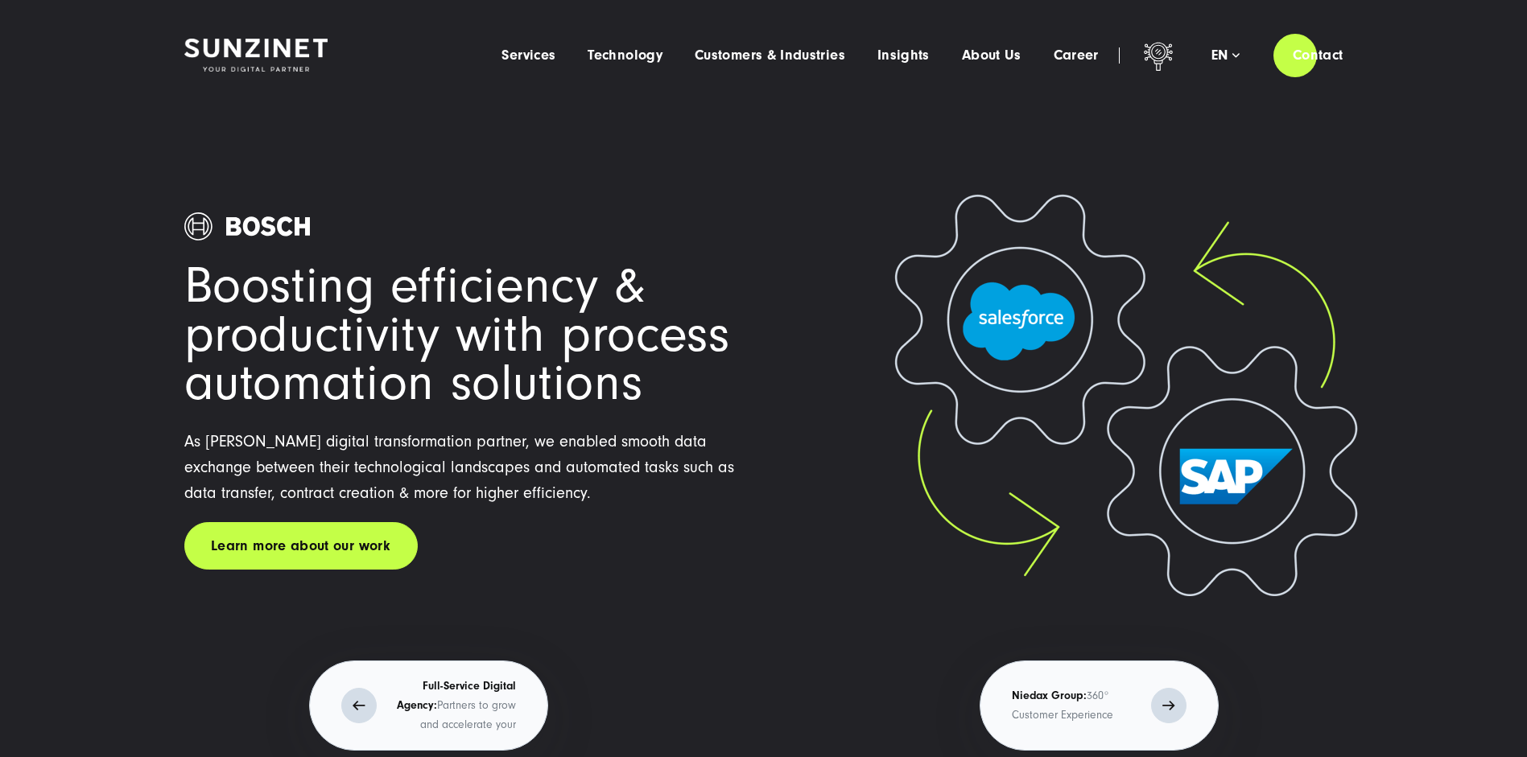
click at [1118, 708] on p "Niedax Group: 360° Customer Experience" at bounding box center [1077, 706] width 131 height 39
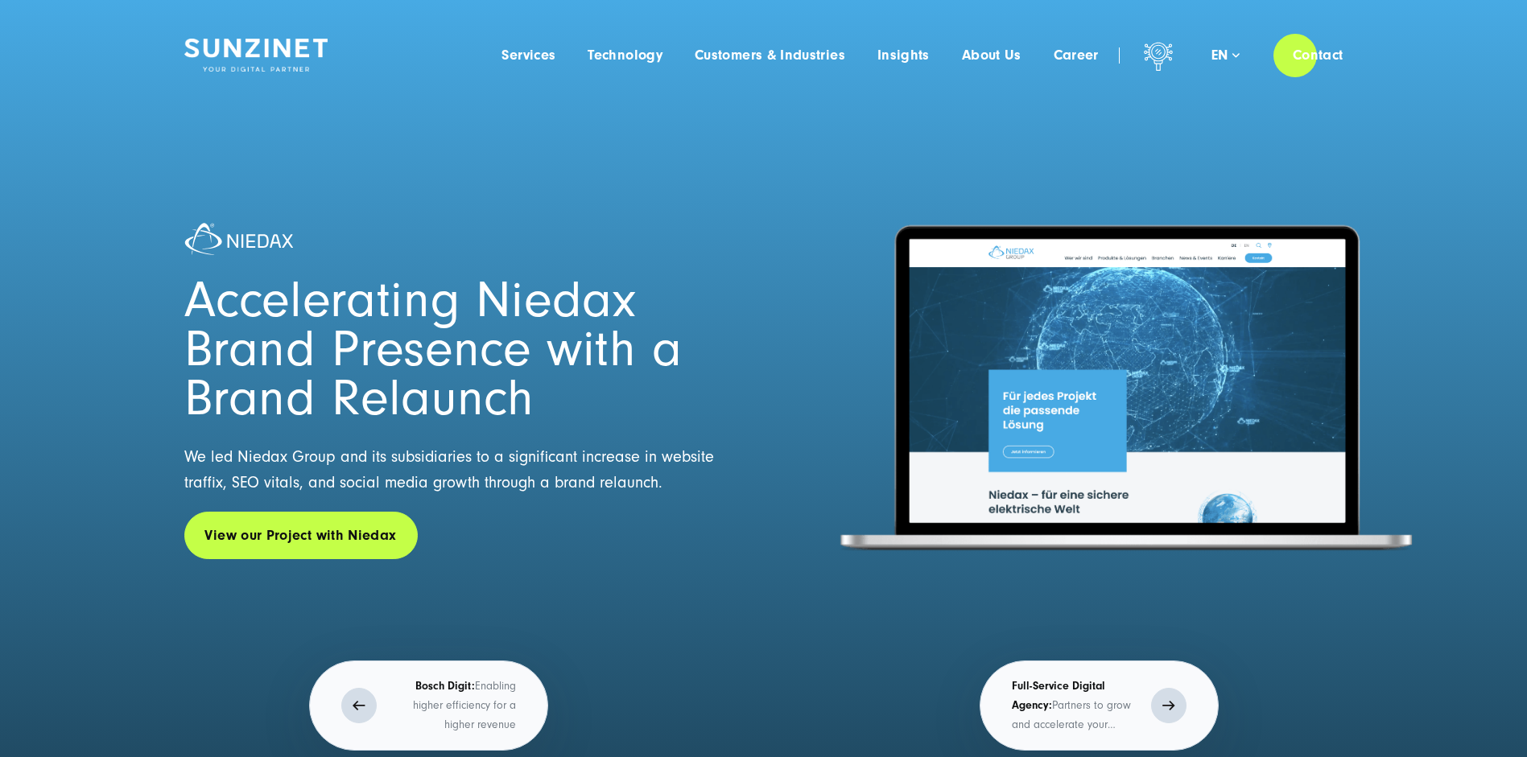
click at [427, 708] on p "Bosch Digit: Enabling higher efficiency for a higher revenue" at bounding box center [450, 706] width 131 height 58
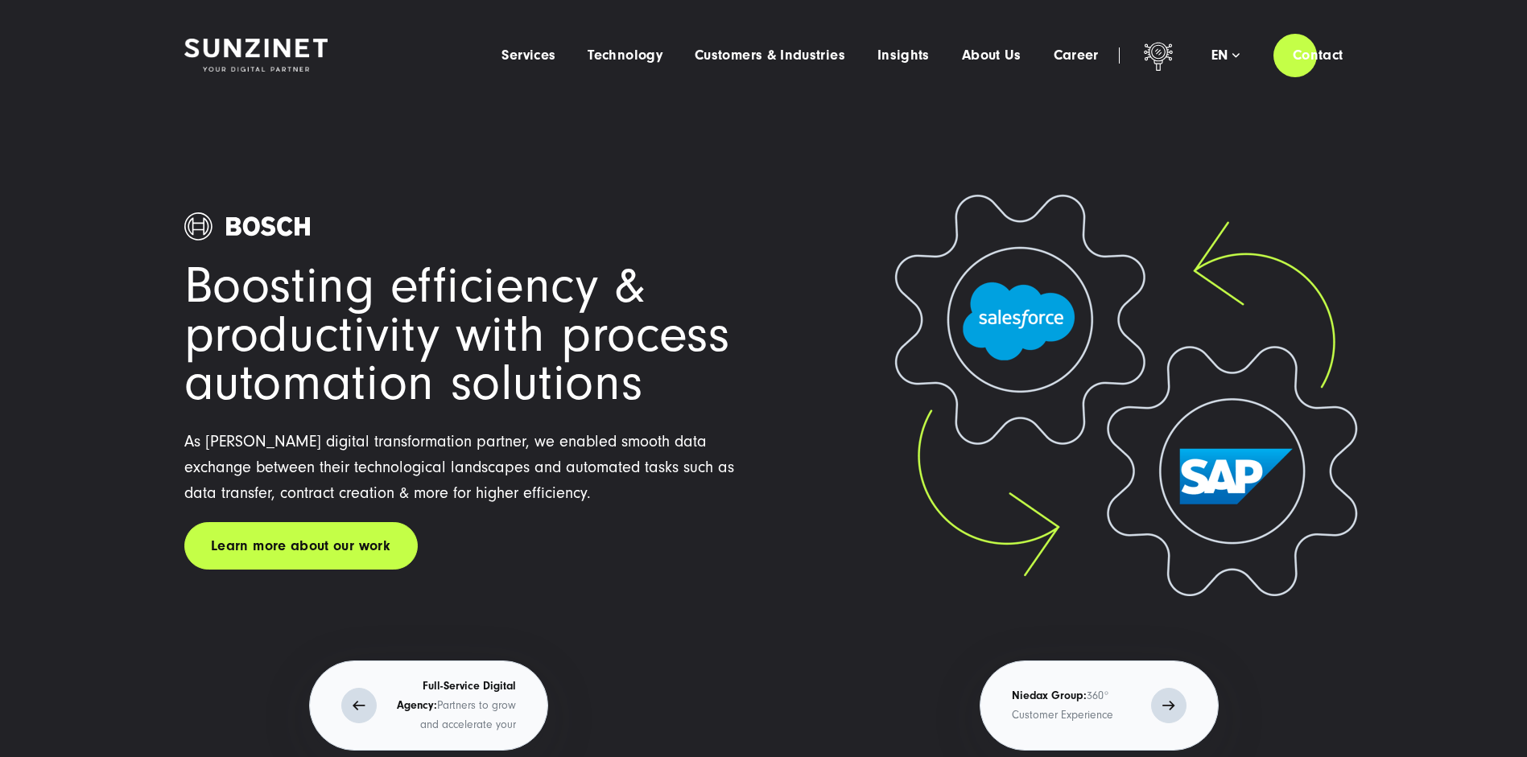
click at [1074, 717] on p "Niedax Group: 360° Customer Experience" at bounding box center [1077, 706] width 131 height 39
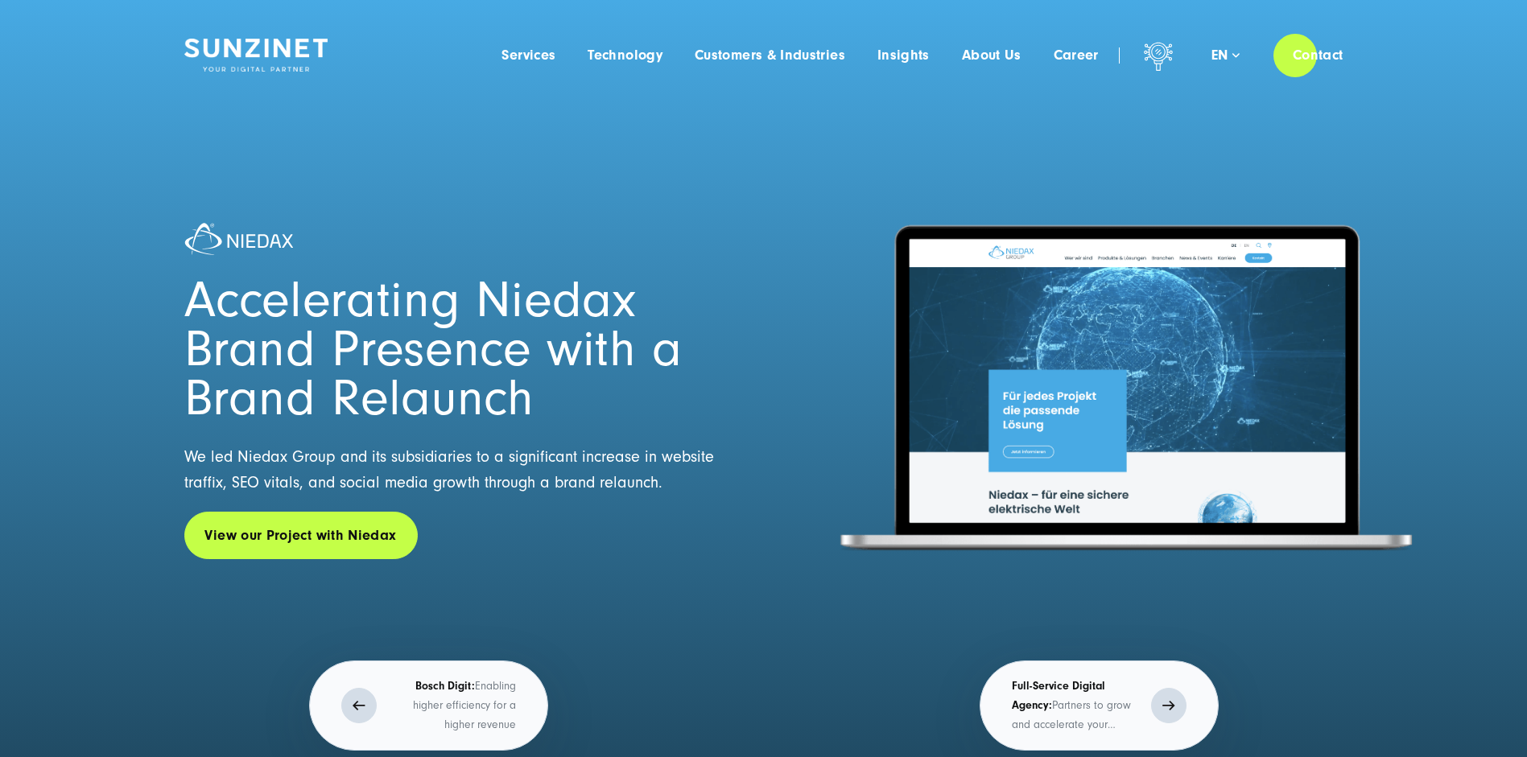
click at [474, 697] on p "Bosch Digit: Enabling higher efficiency for a higher revenue" at bounding box center [450, 706] width 131 height 58
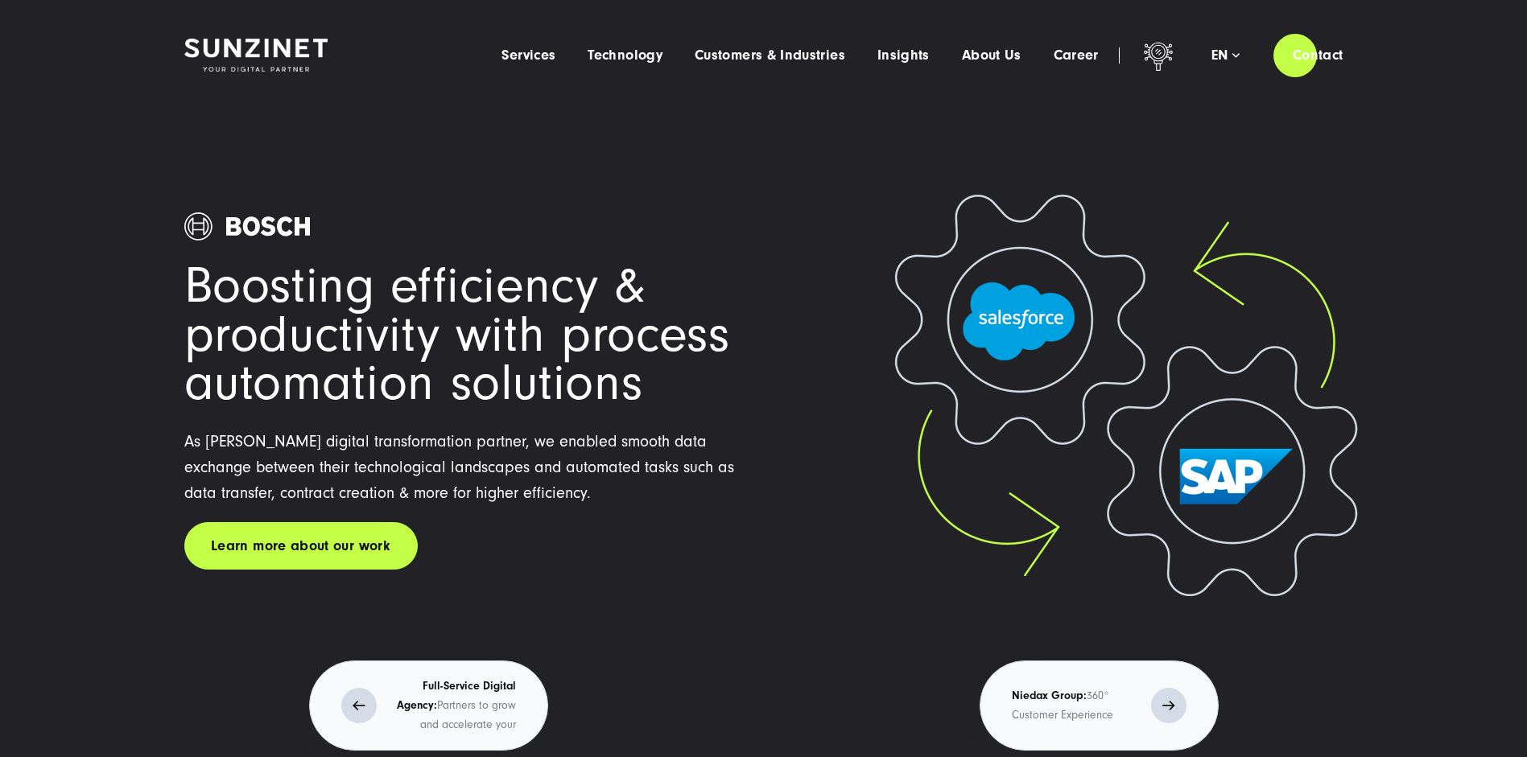
click at [471, 695] on p "Full-Service Digital Agency: Partners to grow and accelerate your business" at bounding box center [450, 706] width 131 height 58
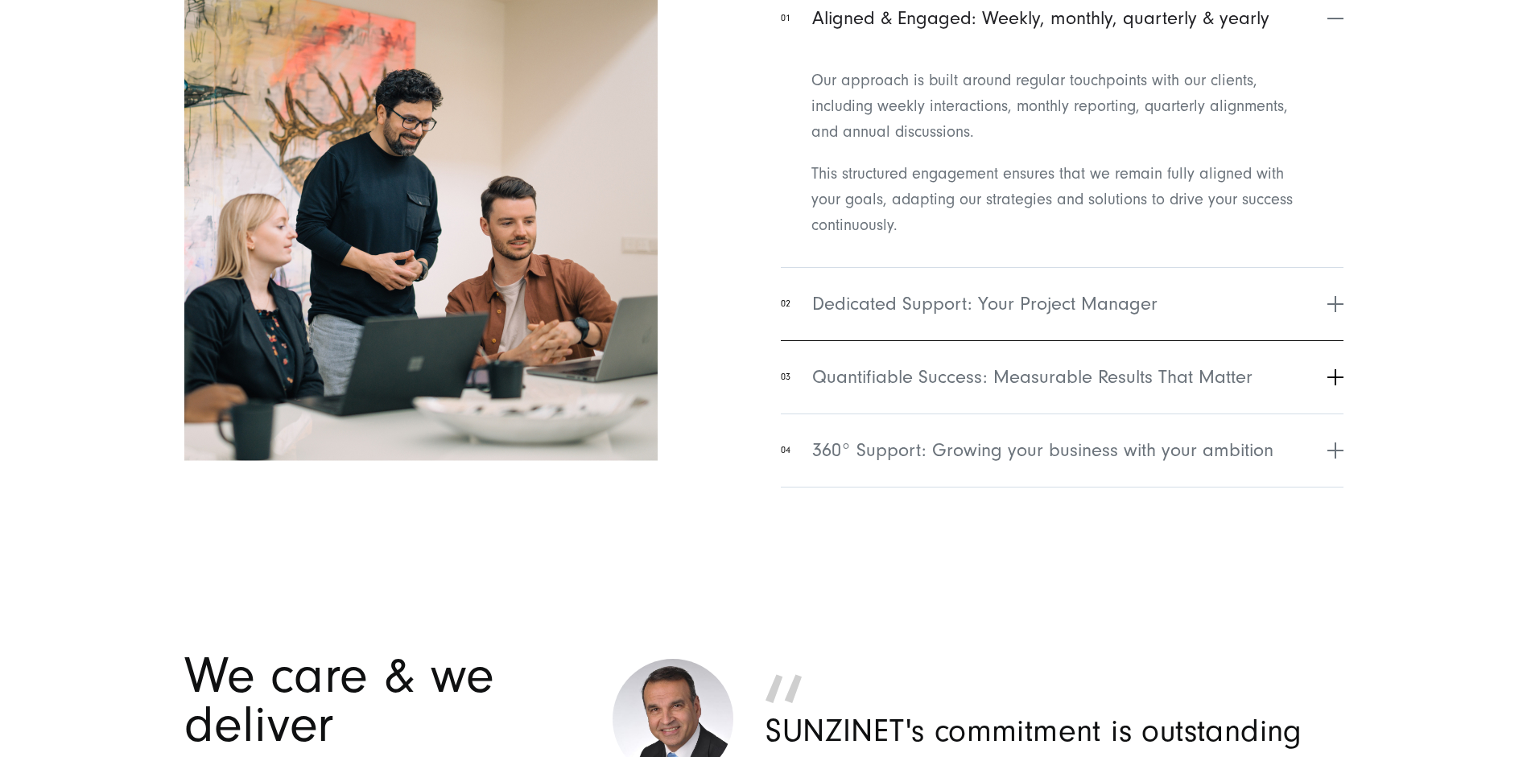
scroll to position [6695, 0]
